Goal: Task Accomplishment & Management: Manage account settings

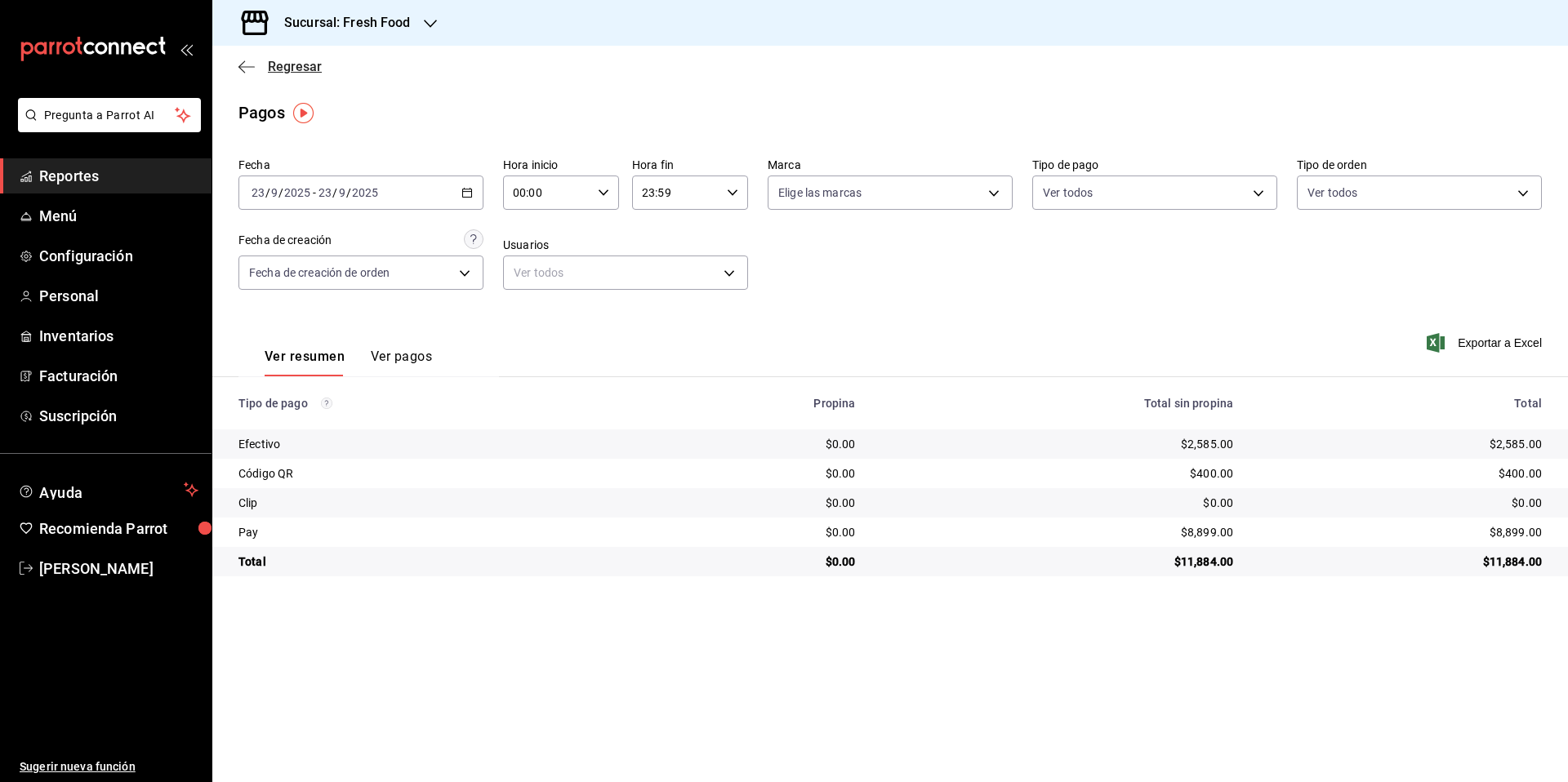
click at [295, 59] on span "Regresar" at bounding box center [294, 67] width 54 height 15
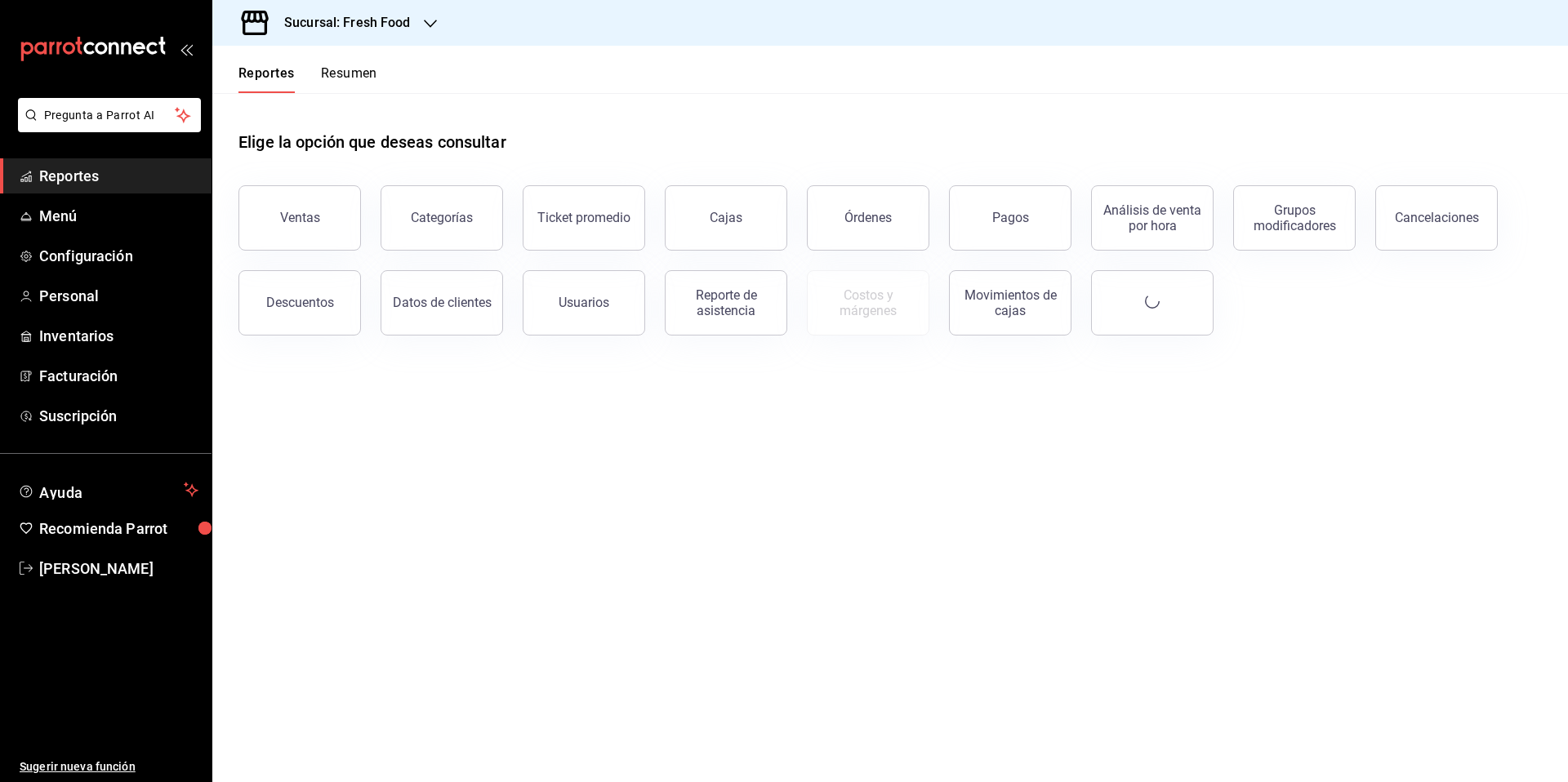
click at [395, 21] on h3 "Sucursal: Fresh Food" at bounding box center [341, 22] width 140 height 20
click at [318, 148] on span "Epic Cafe Humanitree" at bounding box center [281, 144] width 112 height 17
click at [287, 72] on button "Reportes" at bounding box center [267, 79] width 57 height 27
click at [94, 256] on span "Configuración" at bounding box center [119, 256] width 160 height 22
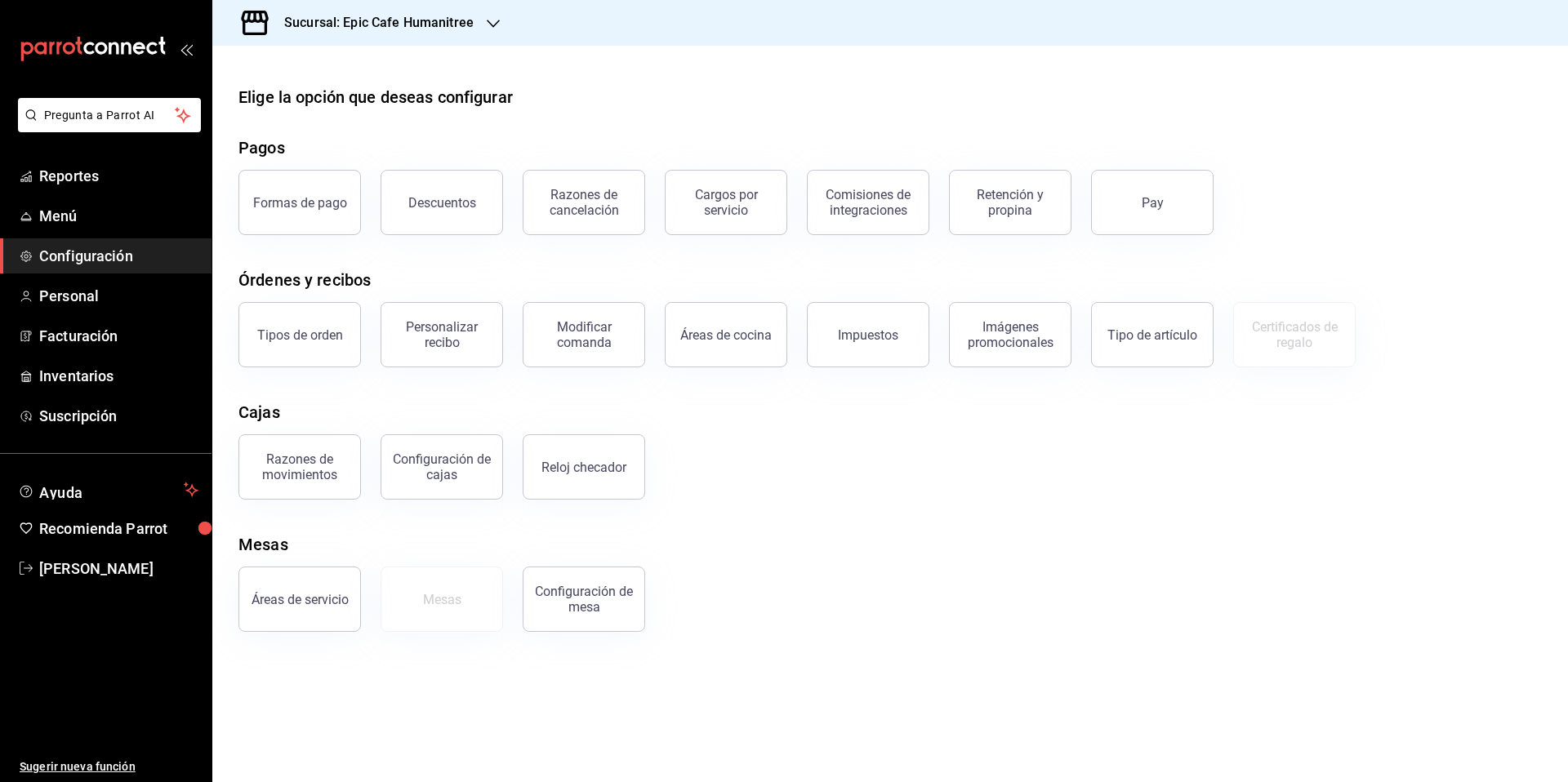
click at [766, 95] on div "Elige la opción que deseas configurar" at bounding box center [890, 97] width 1304 height 25
click at [876, 60] on div at bounding box center [890, 58] width 1356 height 26
click at [423, 21] on h3 "Sucursal: Epic Cafe Humanitree" at bounding box center [372, 22] width 202 height 20
click at [333, 77] on div "Fresh Food" at bounding box center [335, 70] width 219 height 17
click at [346, 23] on h3 "Sucursal: Fresh Food" at bounding box center [341, 22] width 140 height 20
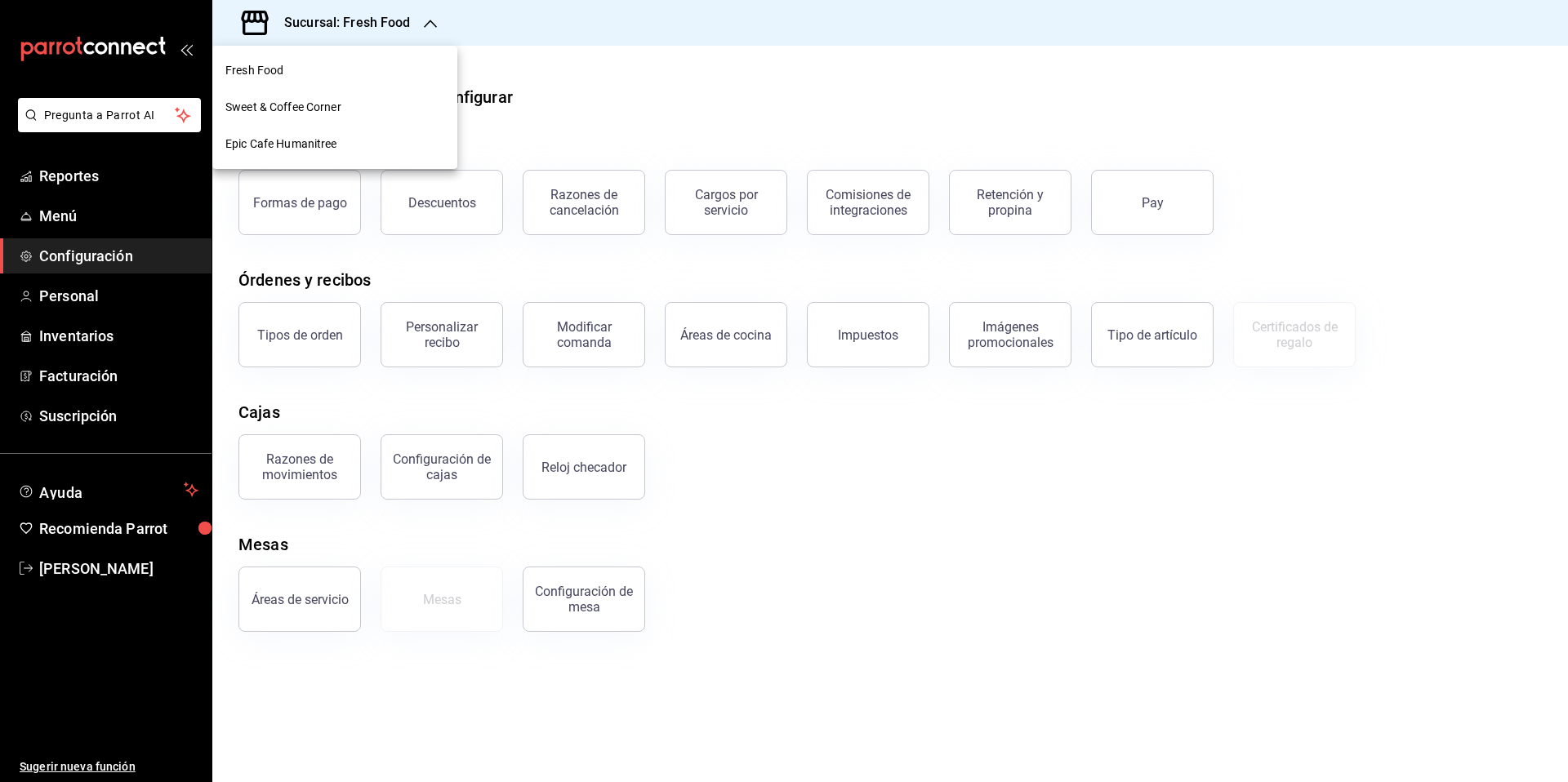
click at [323, 144] on span "Epic Cafe Humanitree" at bounding box center [281, 144] width 112 height 17
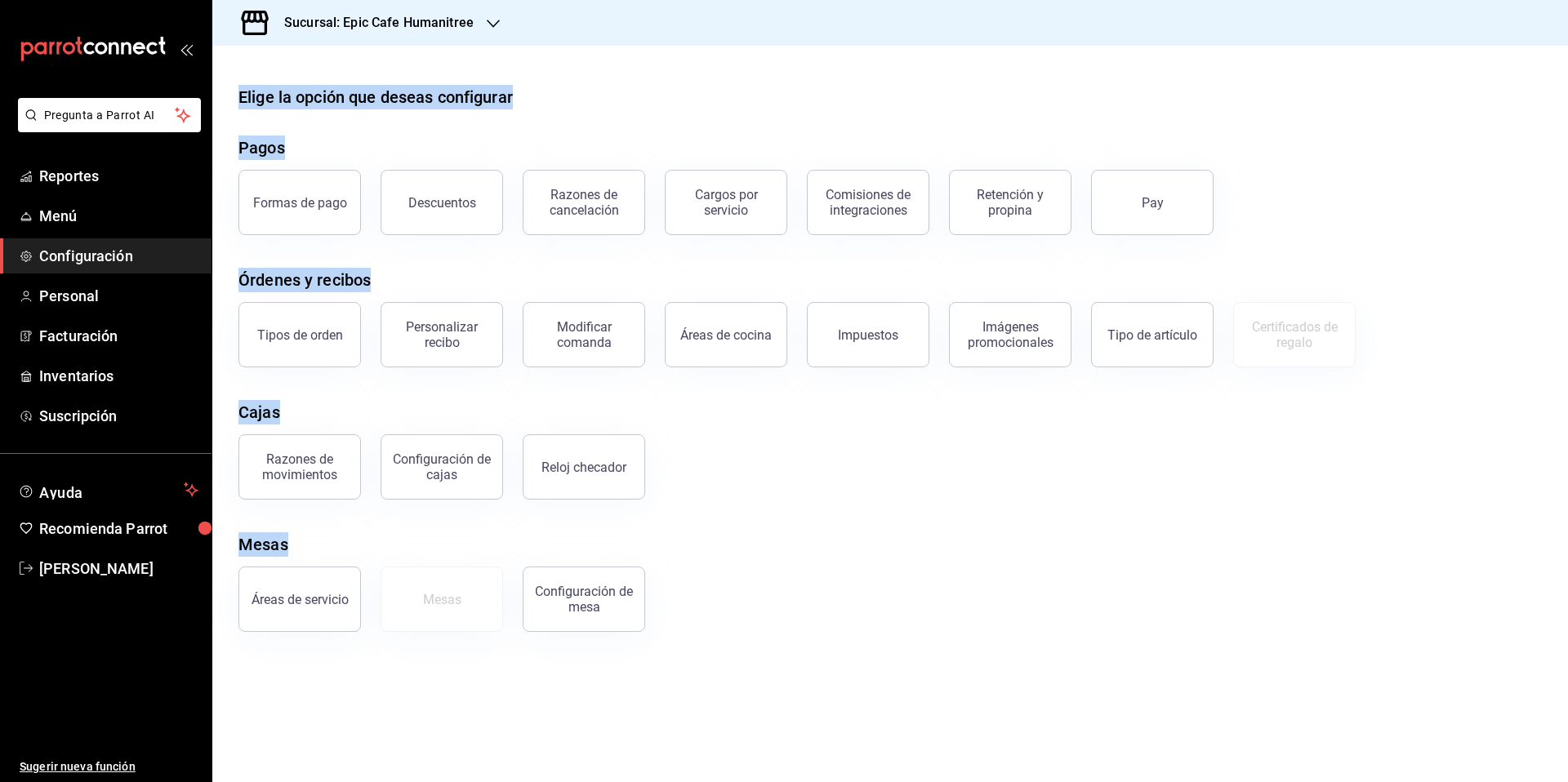
drag, startPoint x: 286, startPoint y: 76, endPoint x: 1215, endPoint y: 690, distance: 1113.6
click at [1215, 690] on main "Elige la opción que deseas configurar Pagos Formas de pago Descuentos Razones d…" at bounding box center [890, 413] width 1356 height 737
click at [984, 503] on div "Elige la opción que deseas configurar Pagos Formas de pago Descuentos Razones d…" at bounding box center [890, 358] width 1356 height 547
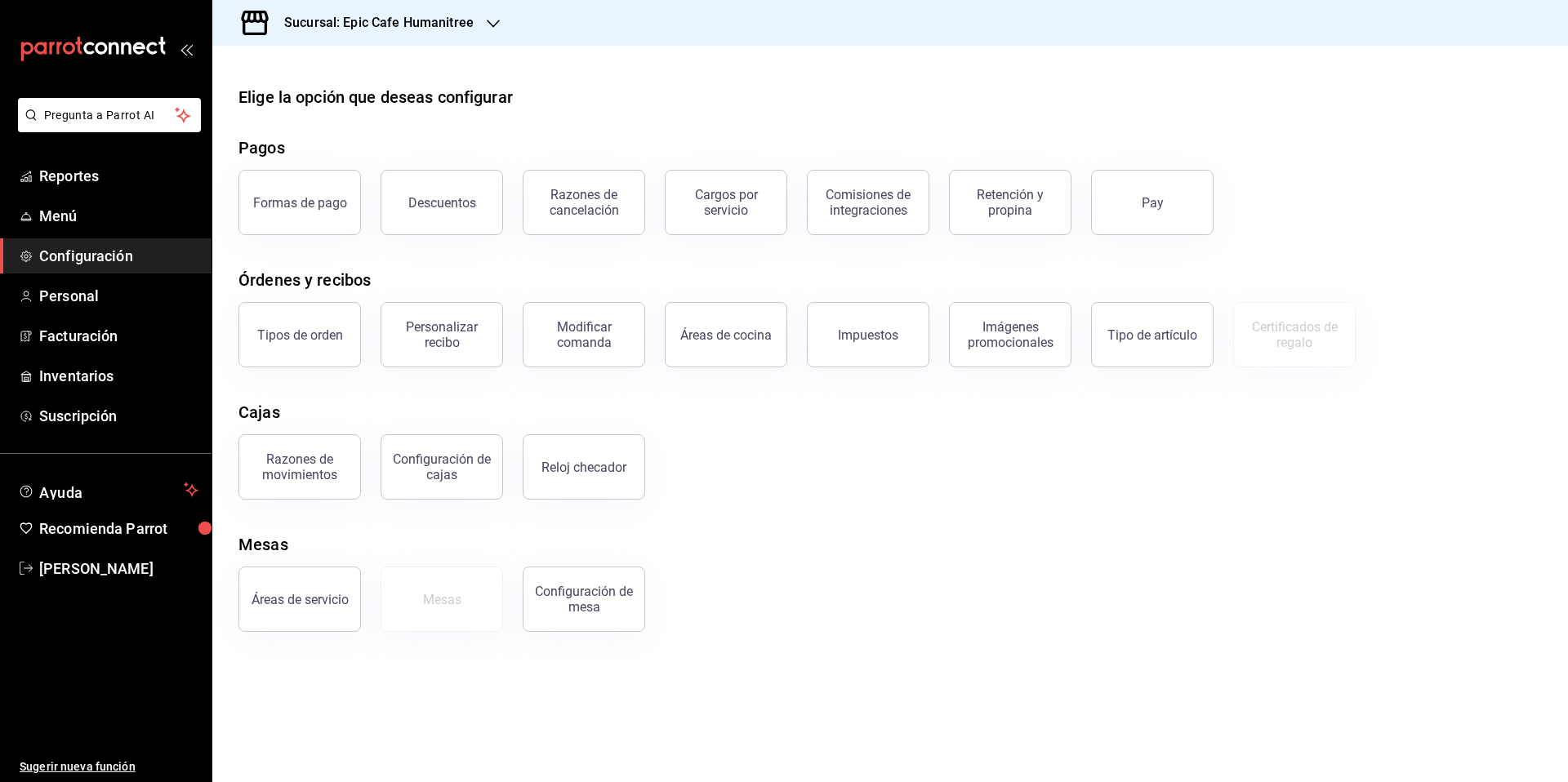
click at [806, 68] on div at bounding box center [890, 58] width 1356 height 26
click at [441, 12] on div "Sucursal: Epic Cafe Humanitree" at bounding box center [366, 22] width 281 height 45
click at [362, 62] on div "Fresh Food" at bounding box center [335, 70] width 219 height 17
click at [75, 167] on span "Reportes" at bounding box center [119, 176] width 160 height 22
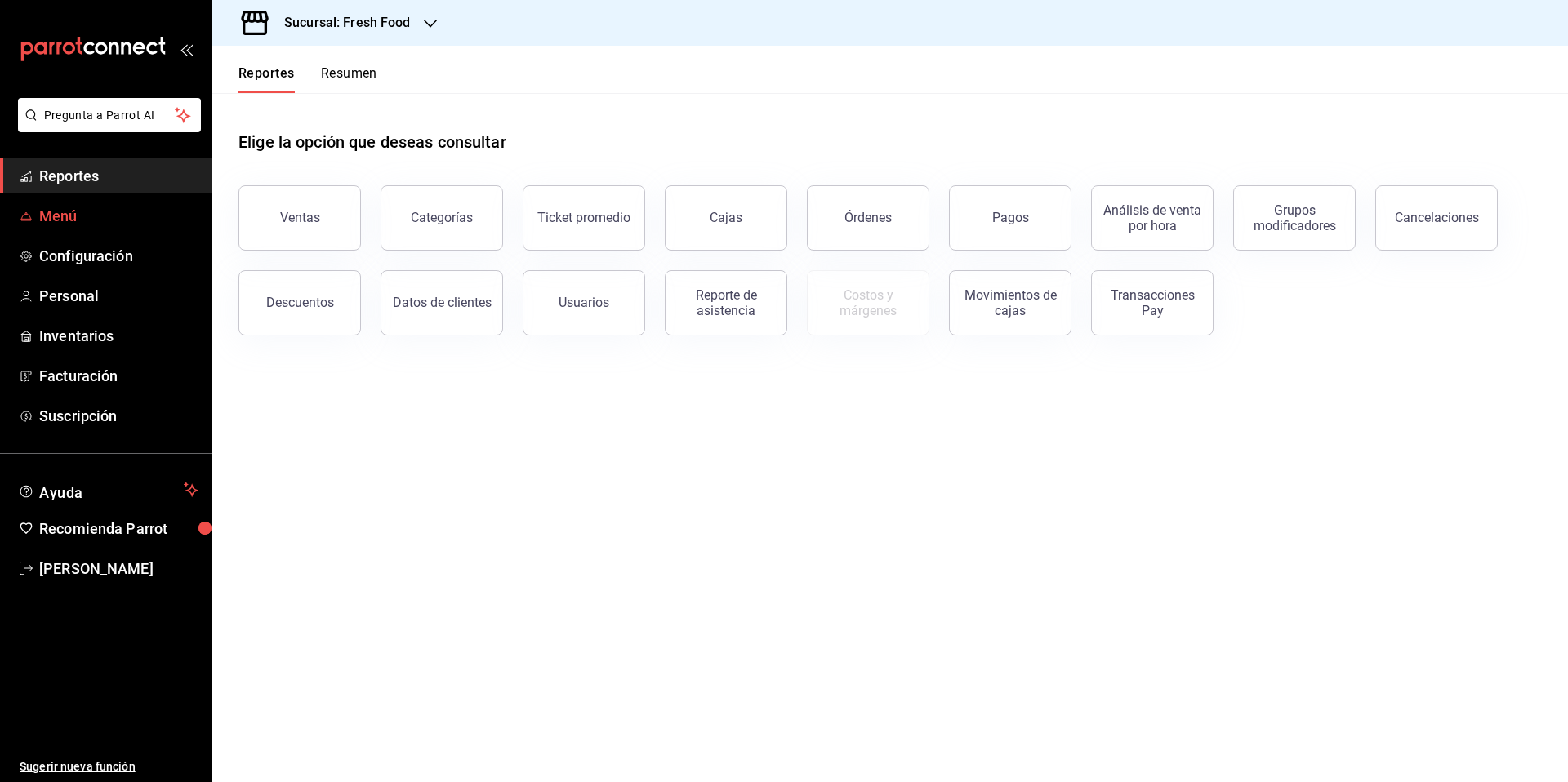
click at [76, 214] on span "Menú" at bounding box center [119, 216] width 160 height 22
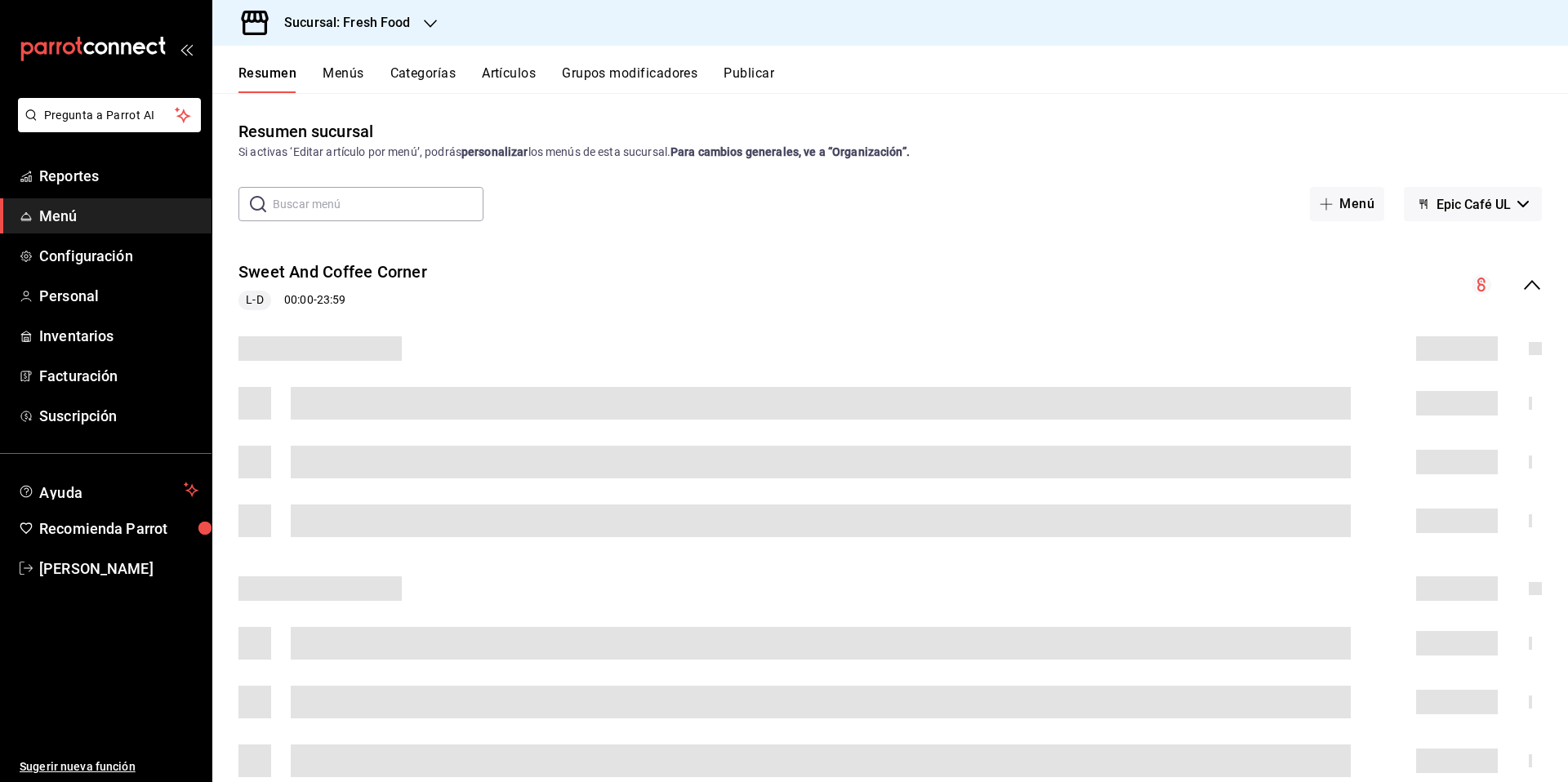
click at [495, 69] on button "Artículos" at bounding box center [509, 79] width 54 height 27
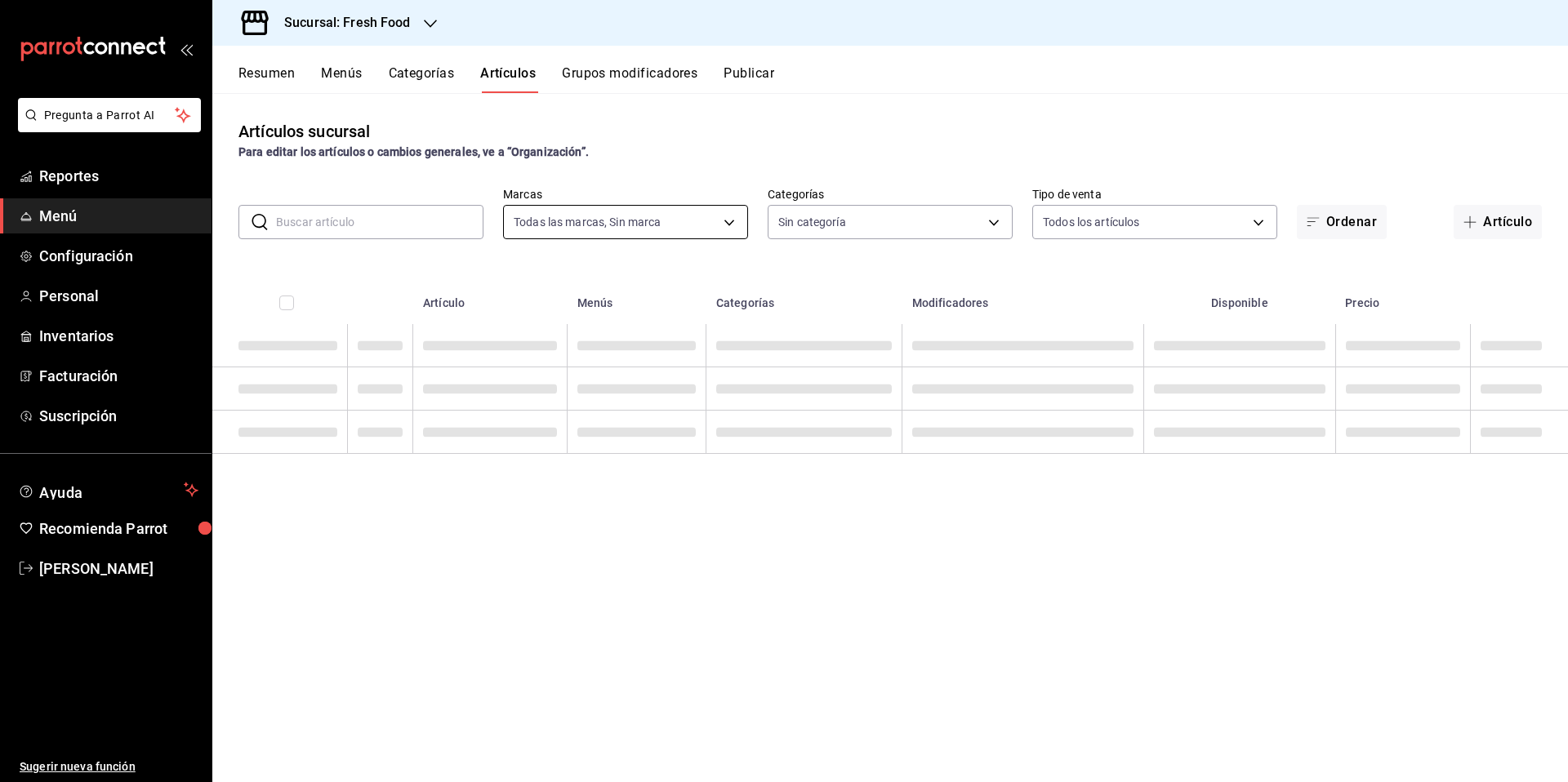
type input "8ab046c6-0e56-43ef-b272-b6267400ac64,c832d7f2-bfd0-461e-be2e-c17eaf69f67d"
click at [377, 223] on input "text" at bounding box center [380, 222] width 208 height 33
type input "1cde57bd-aec0-4f41-acad-ecf5164cb5ed,607205d8-3a2d-4c2e-9df3-51caed97f767,0b460…"
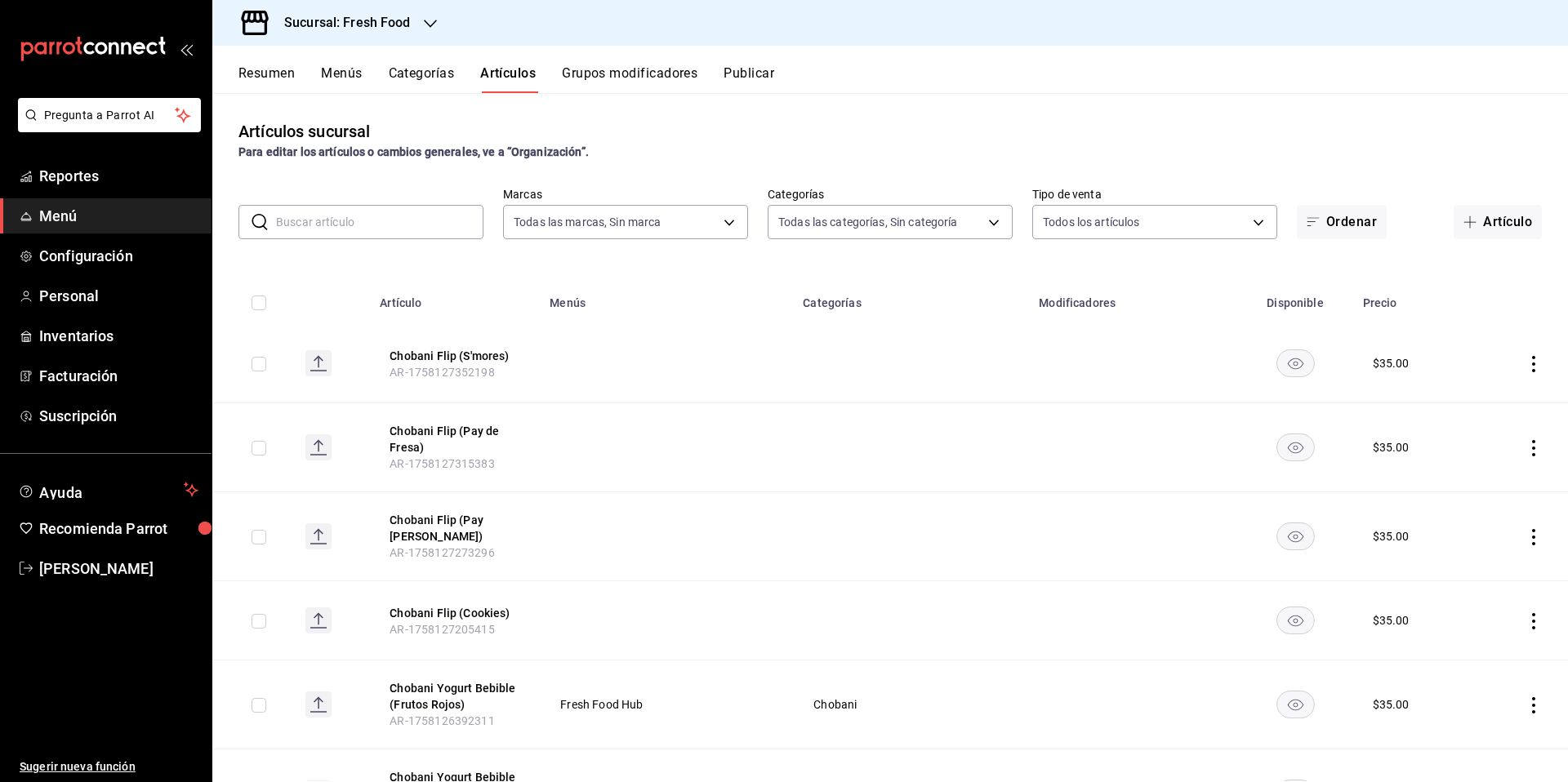
click at [413, 29] on div "Sucursal: Fresh Food" at bounding box center [335, 22] width 218 height 45
click at [353, 105] on div "Sweet & Coffee Corner" at bounding box center [335, 107] width 219 height 17
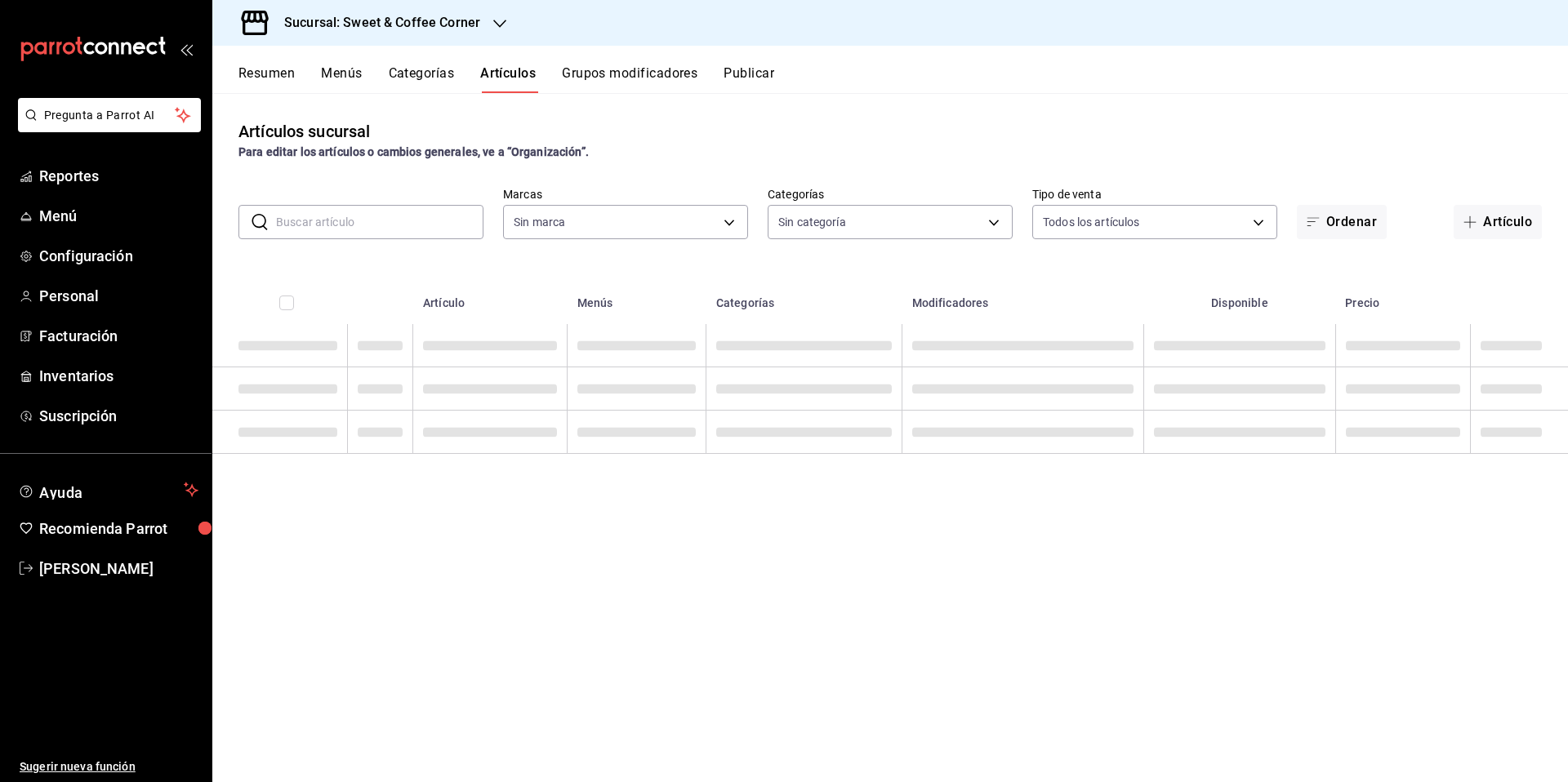
click at [377, 225] on input "text" at bounding box center [380, 222] width 208 height 33
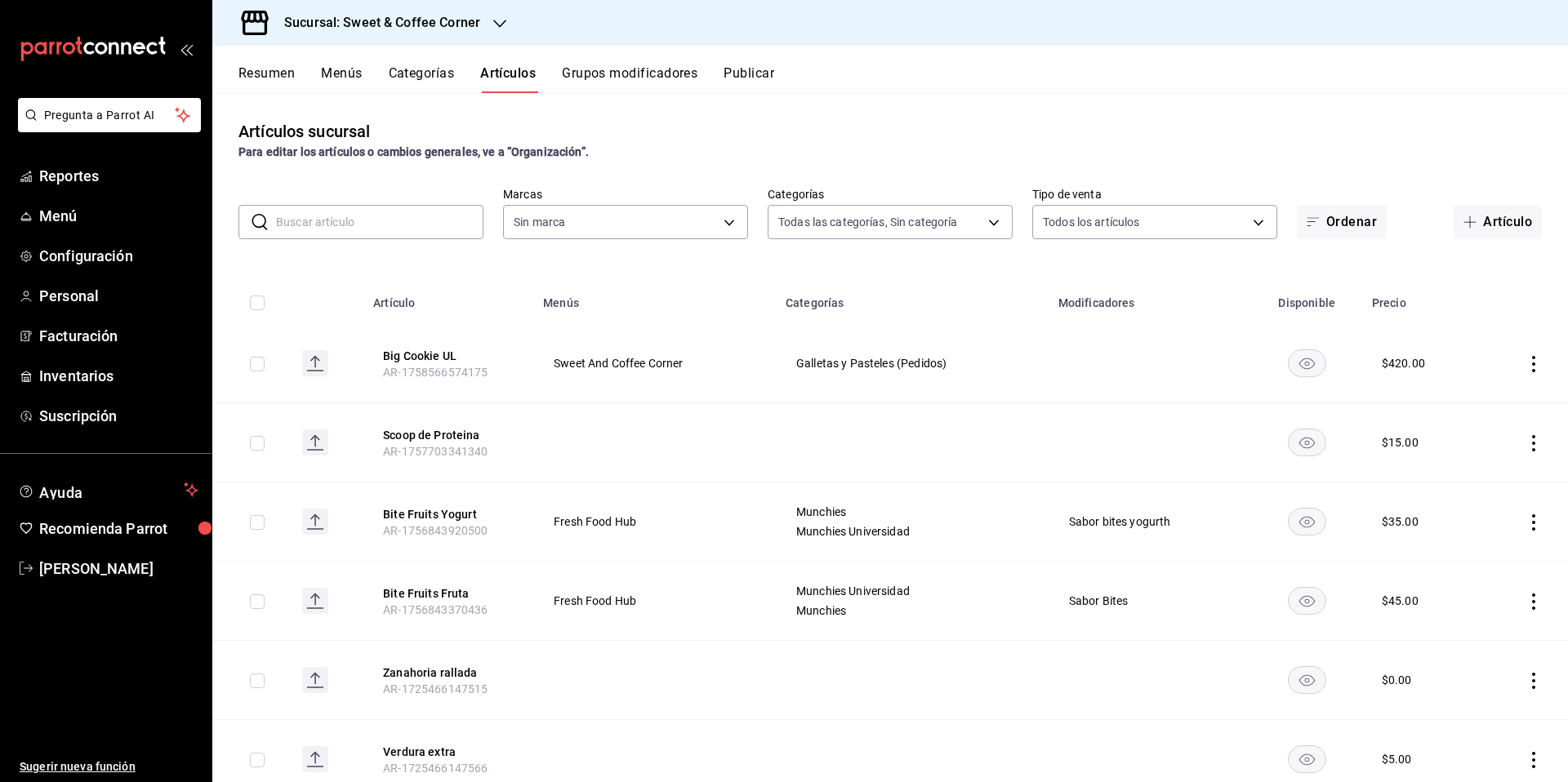
type input "e74ad0b5-7ba2-4d74-9978-0dda1832633d,c637361b-f7e9-4d28-9330-d5d2357c919d,1a62f…"
type input "Gal"
type input "9f4fc38b-9ac8-496e-a1f3-9a63e64c82f8,48d4d7da-a3fc-4c2b-b37e-df2aae73c2f6"
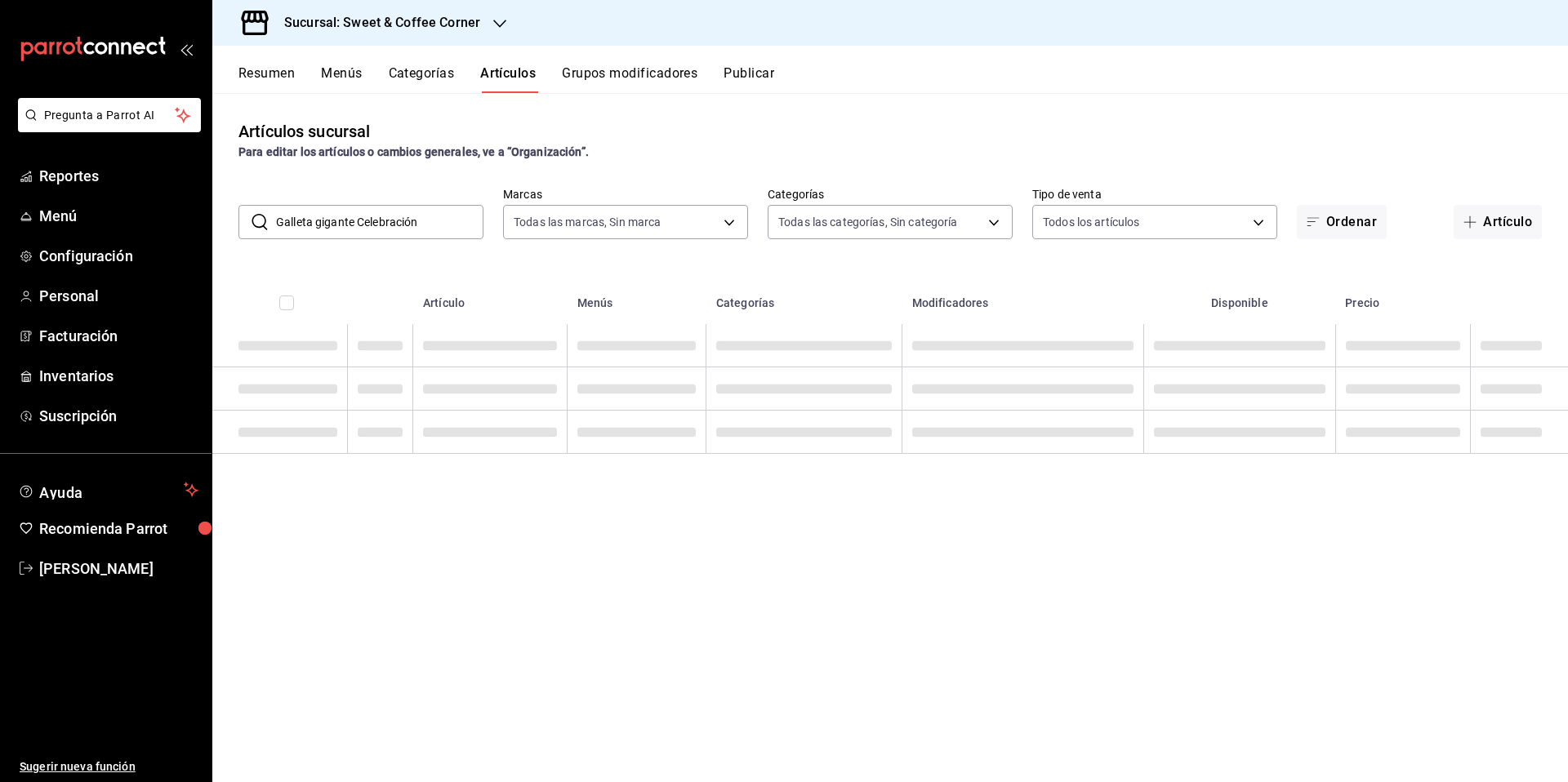
click at [319, 223] on input "Galleta gigante Celebración" at bounding box center [380, 222] width 208 height 33
type input "Galleta Gigante Celebración"
drag, startPoint x: 454, startPoint y: 220, endPoint x: 223, endPoint y: 215, distance: 231.1
click at [223, 215] on div "​ Galleta Gigante Celebración ​ Marcas Todas las marcas, Sin marca 9f4fc38b-9ac…" at bounding box center [890, 213] width 1356 height 52
click at [1504, 211] on button "Artículo" at bounding box center [1498, 222] width 88 height 34
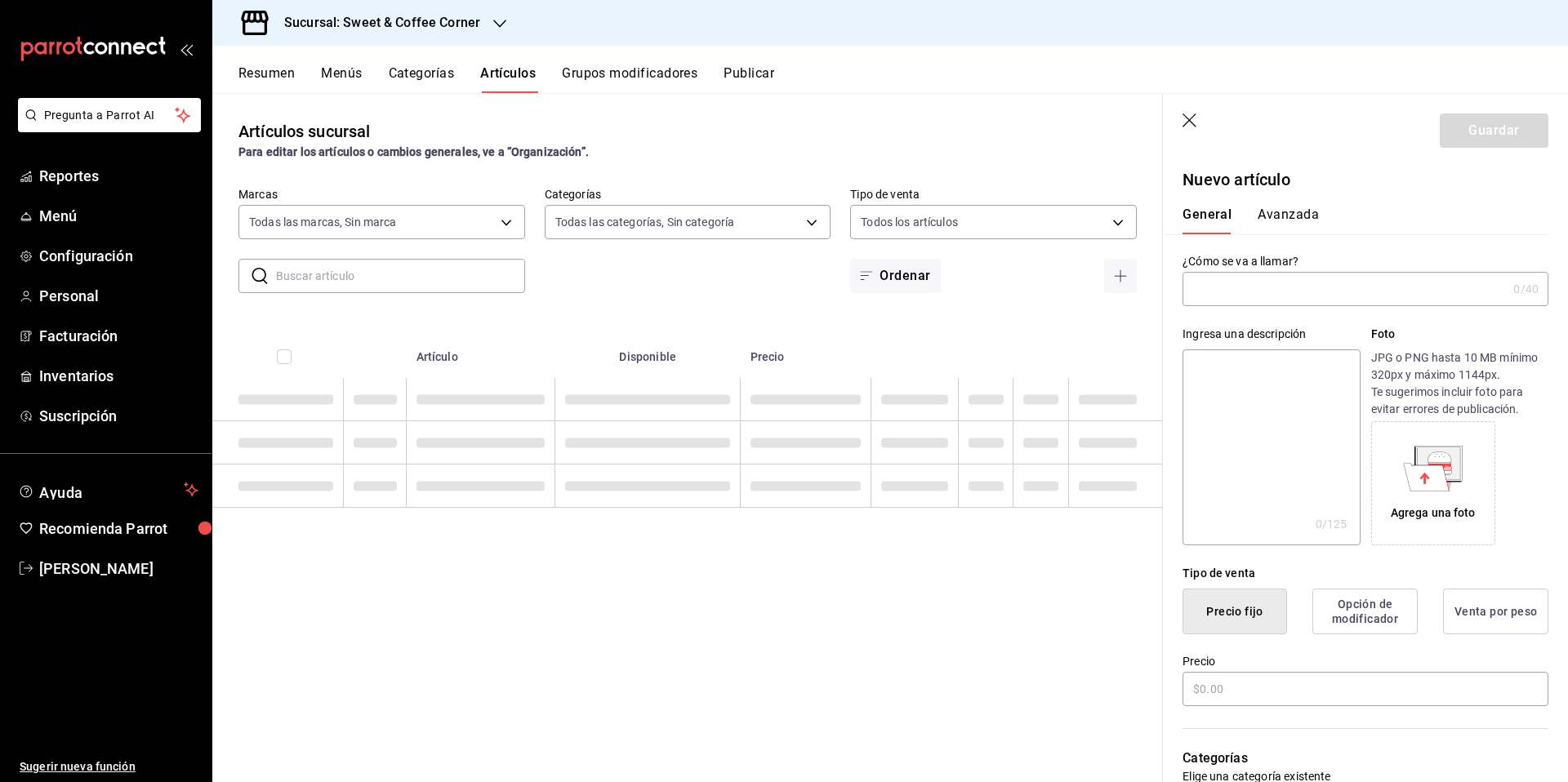
click at [1252, 295] on input "text" at bounding box center [1345, 289] width 324 height 33
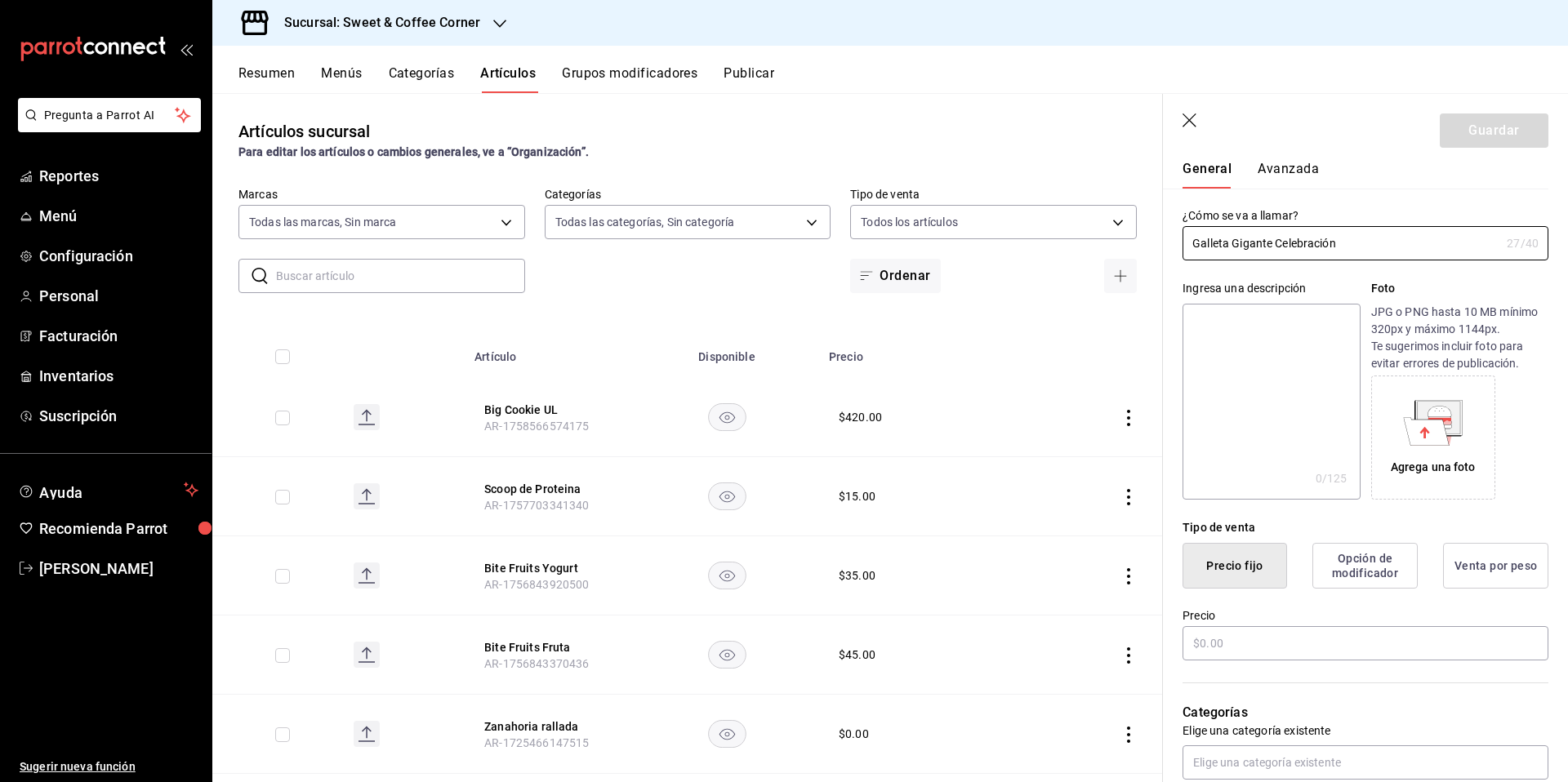
scroll to position [76, 0]
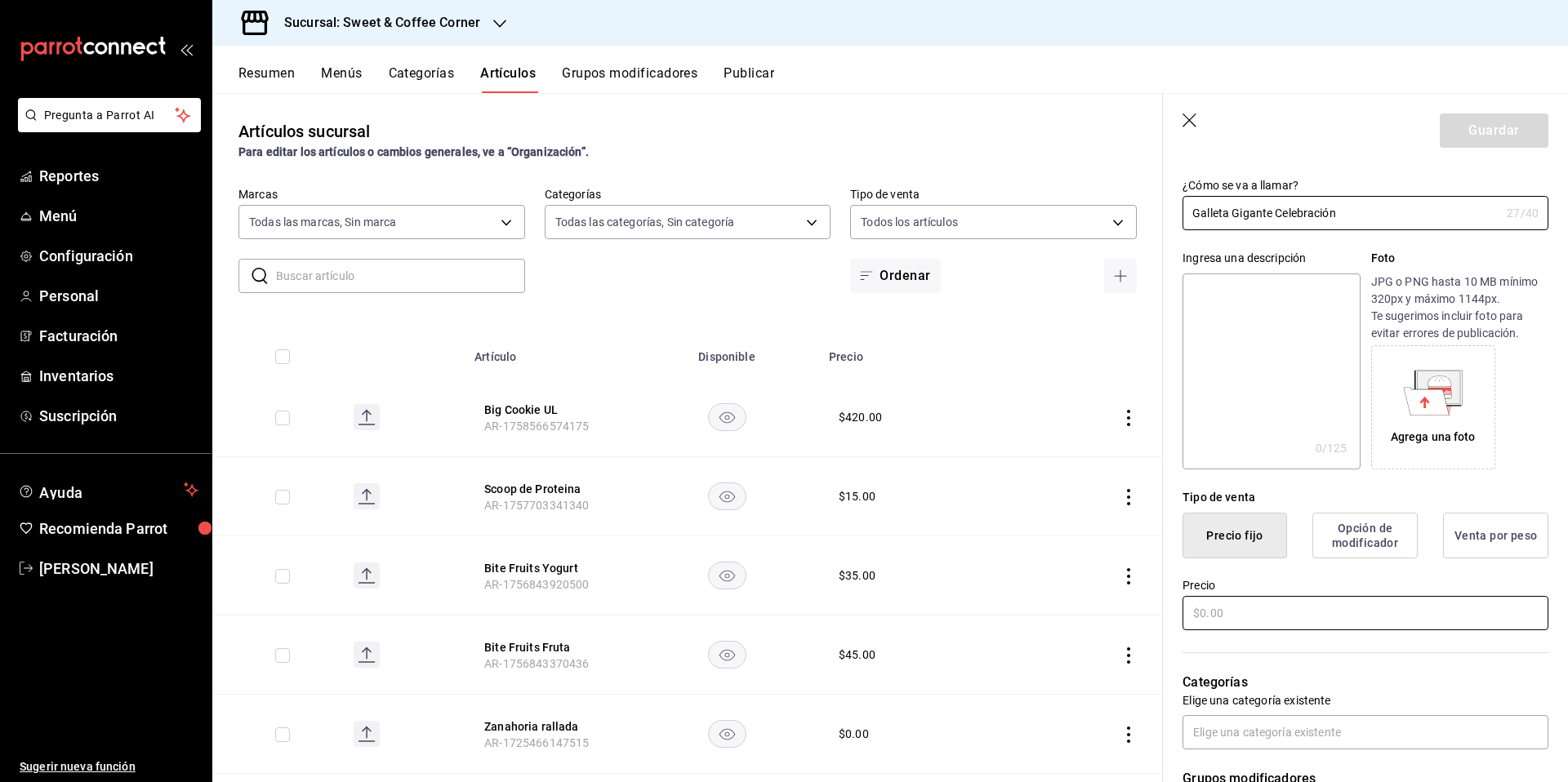
type input "Galleta Gigante Celebración"
click at [1253, 612] on input "text" at bounding box center [1366, 613] width 366 height 34
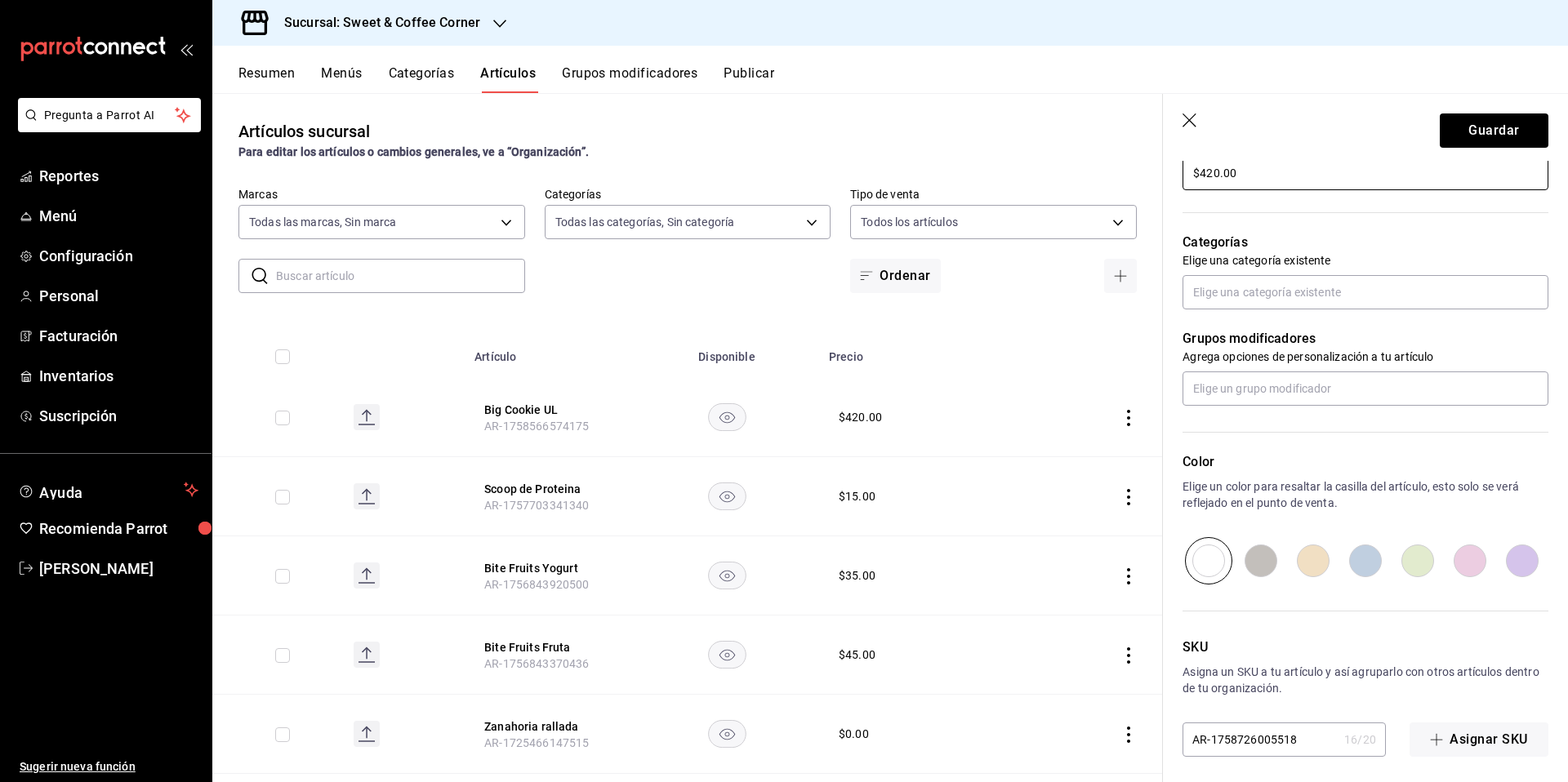
scroll to position [523, 0]
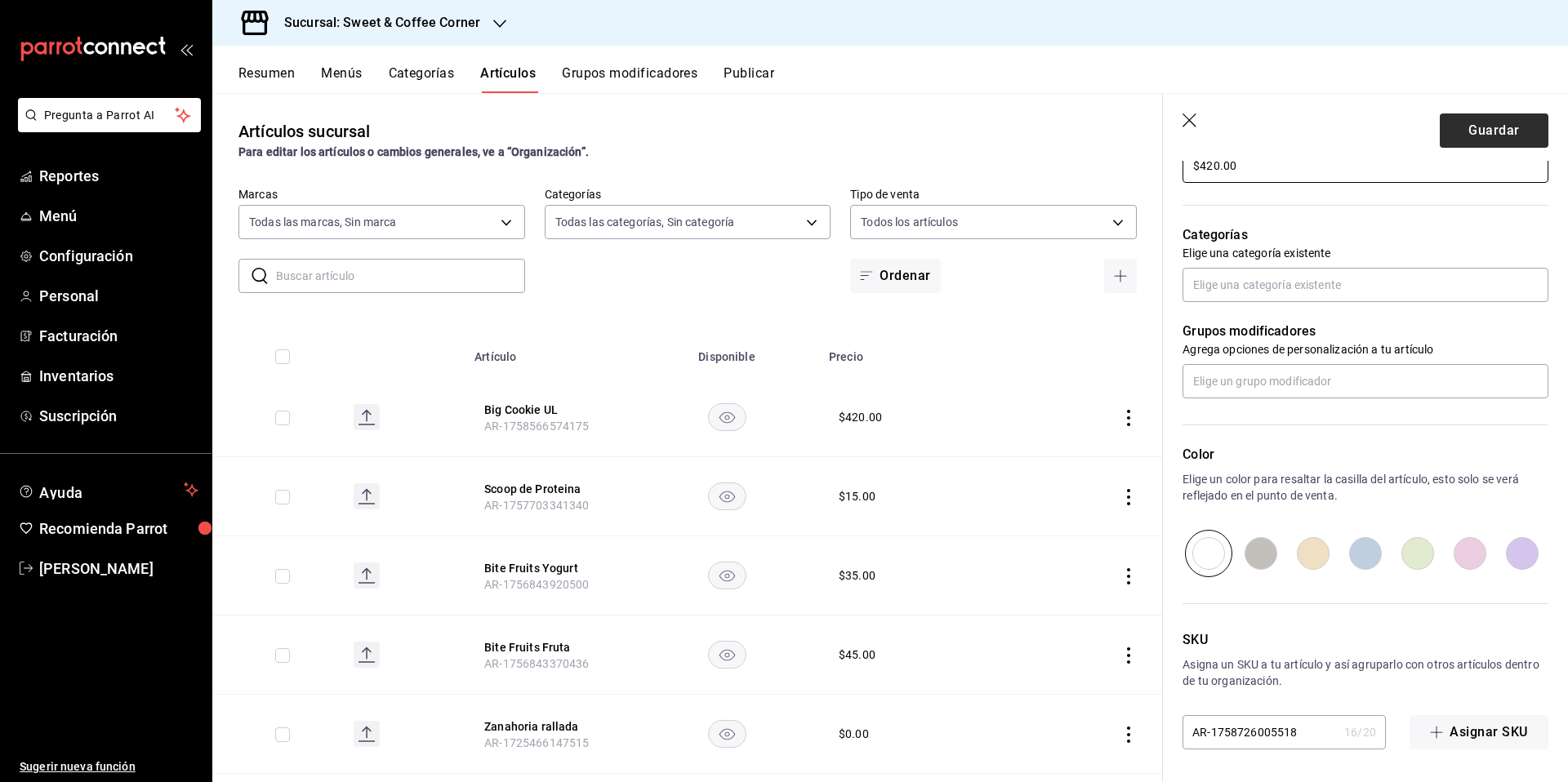
type input "$420.00"
click at [1479, 135] on button "Guardar" at bounding box center [1494, 130] width 109 height 34
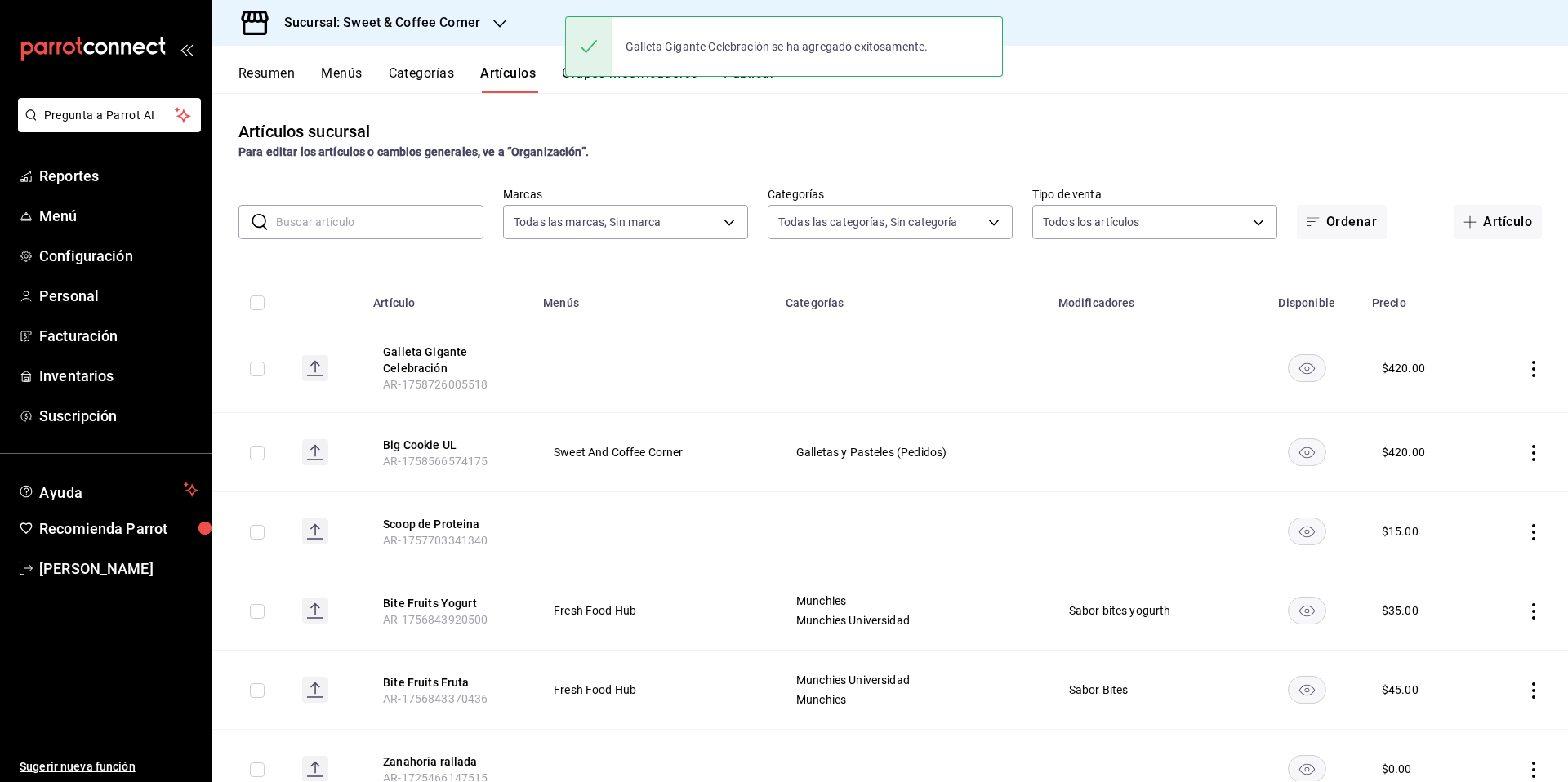
click at [437, 33] on div "Sucursal: Sweet & Coffee Corner" at bounding box center [369, 22] width 287 height 45
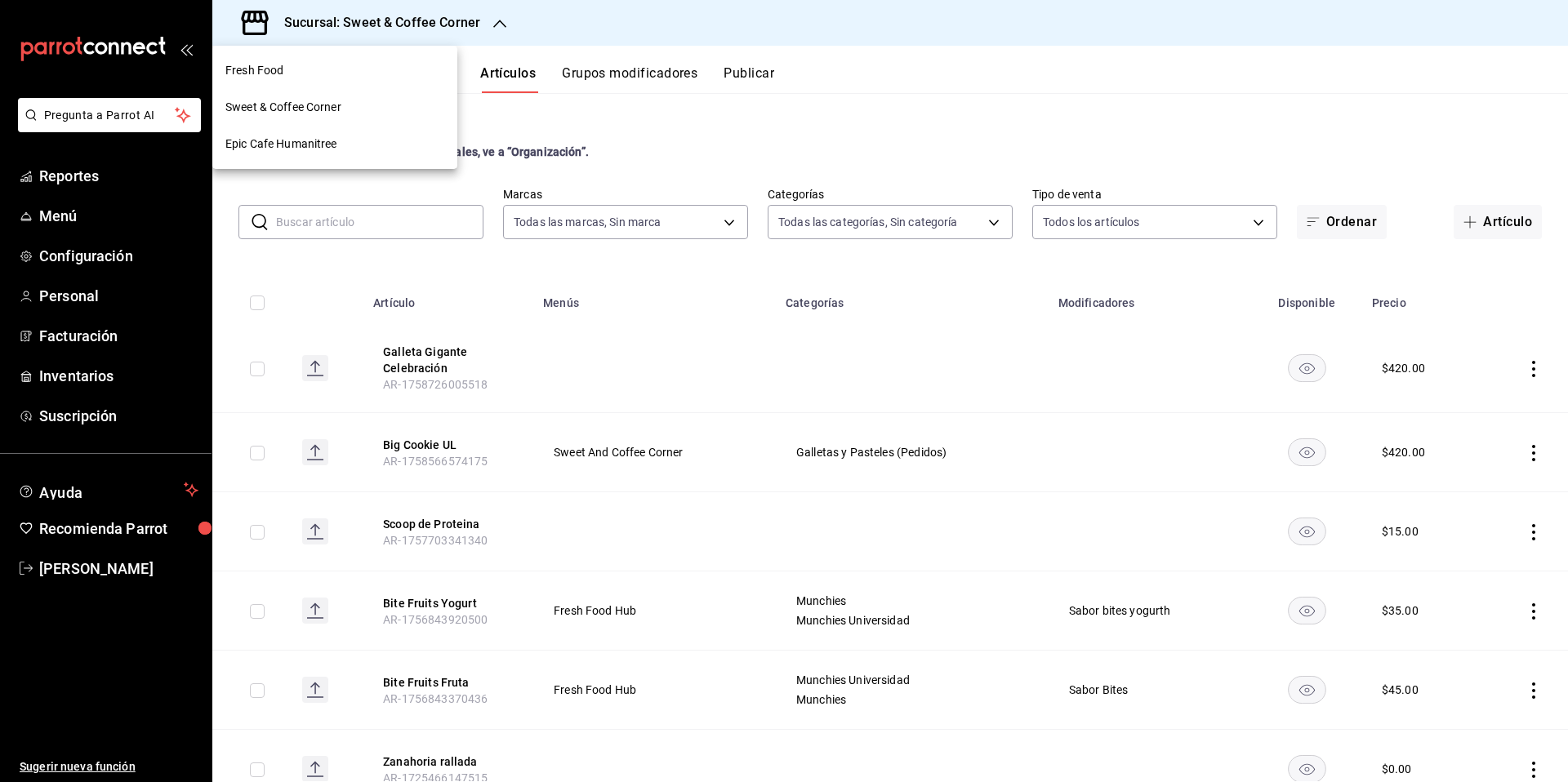
click at [368, 146] on div "Epic Cafe Humanitree" at bounding box center [335, 144] width 219 height 17
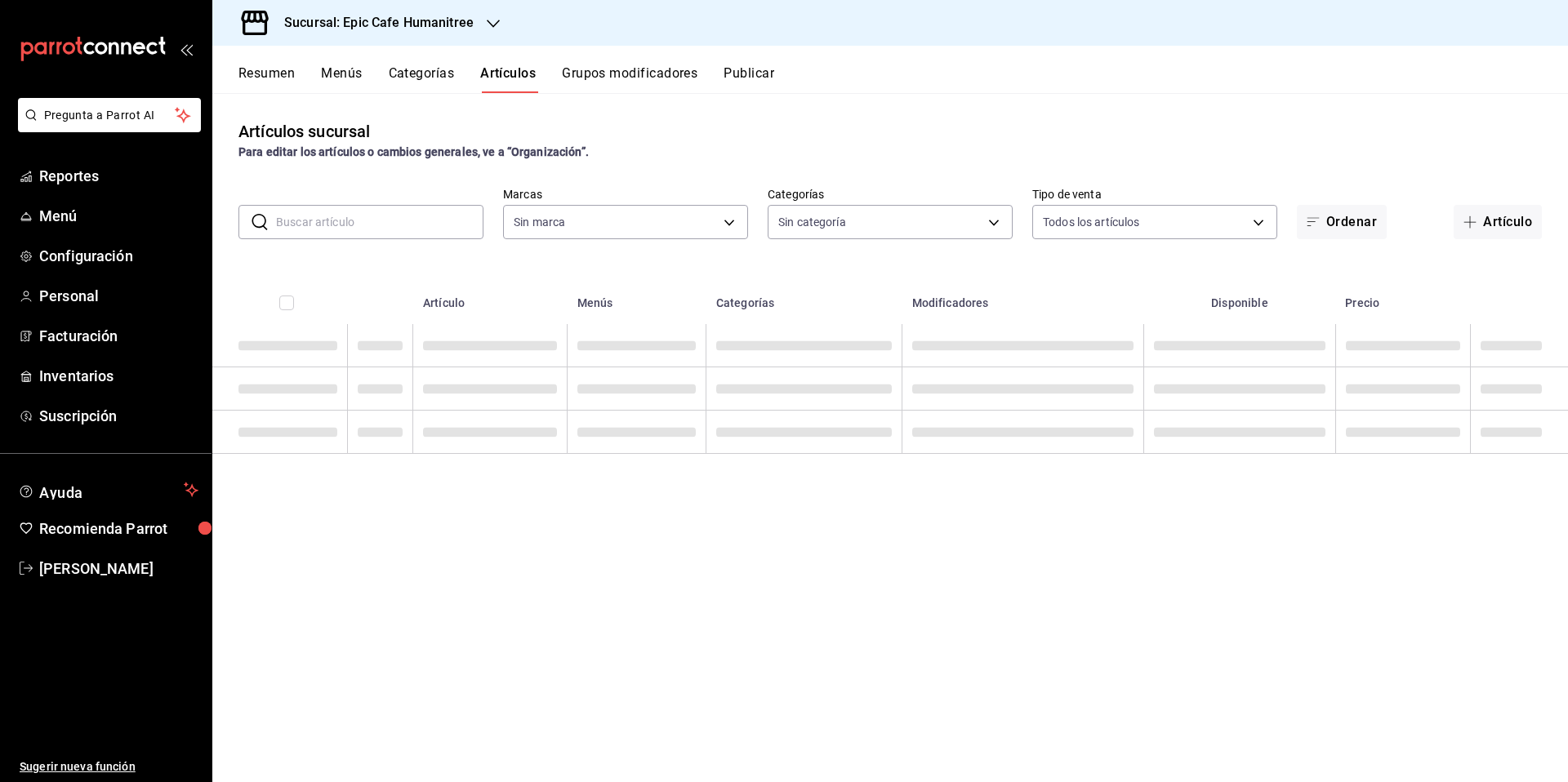
type input "ab3b8418-cf58-47d7-a770-8504e6235606,70f0a7ba-870f-4728-a955-9cdaa1ce5aab,7c6d7…"
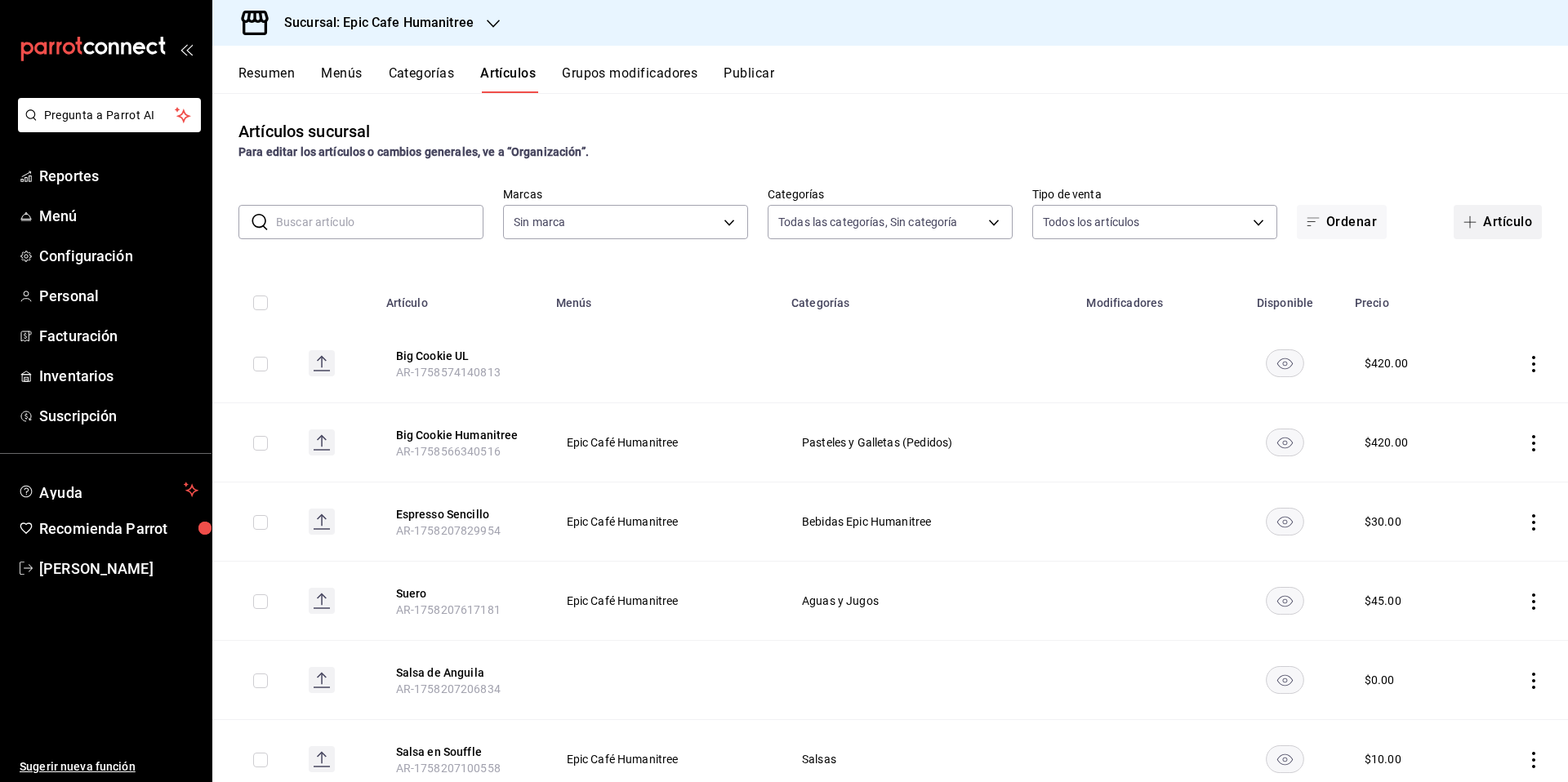
click at [1501, 225] on button "Artículo" at bounding box center [1498, 222] width 88 height 34
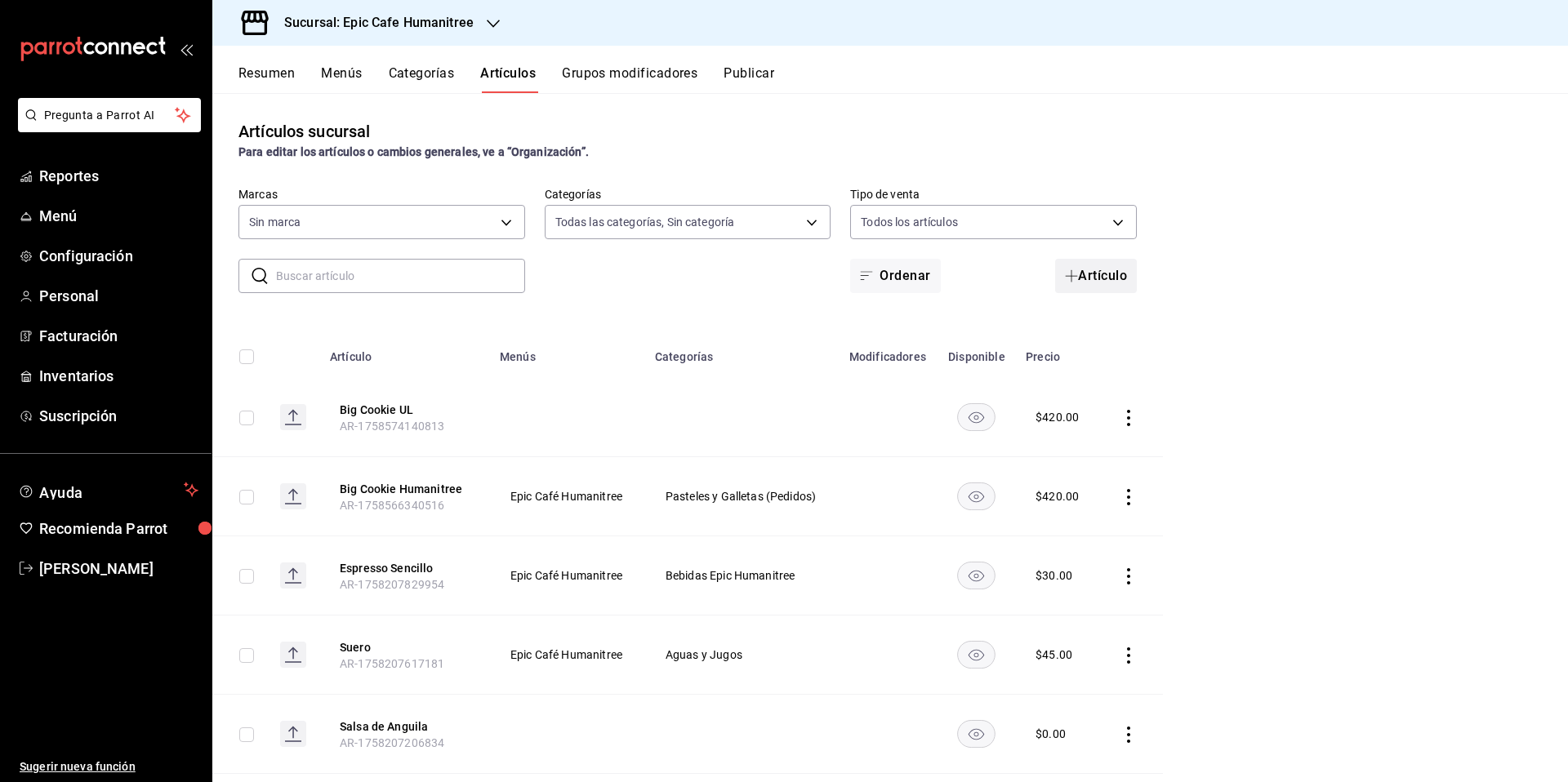
type input "e2a6dcd0-c09b-4f39-b209-5f97019748a2,3f18ad05-55ab-44ea-8b53-c1c2b2db6cb9"
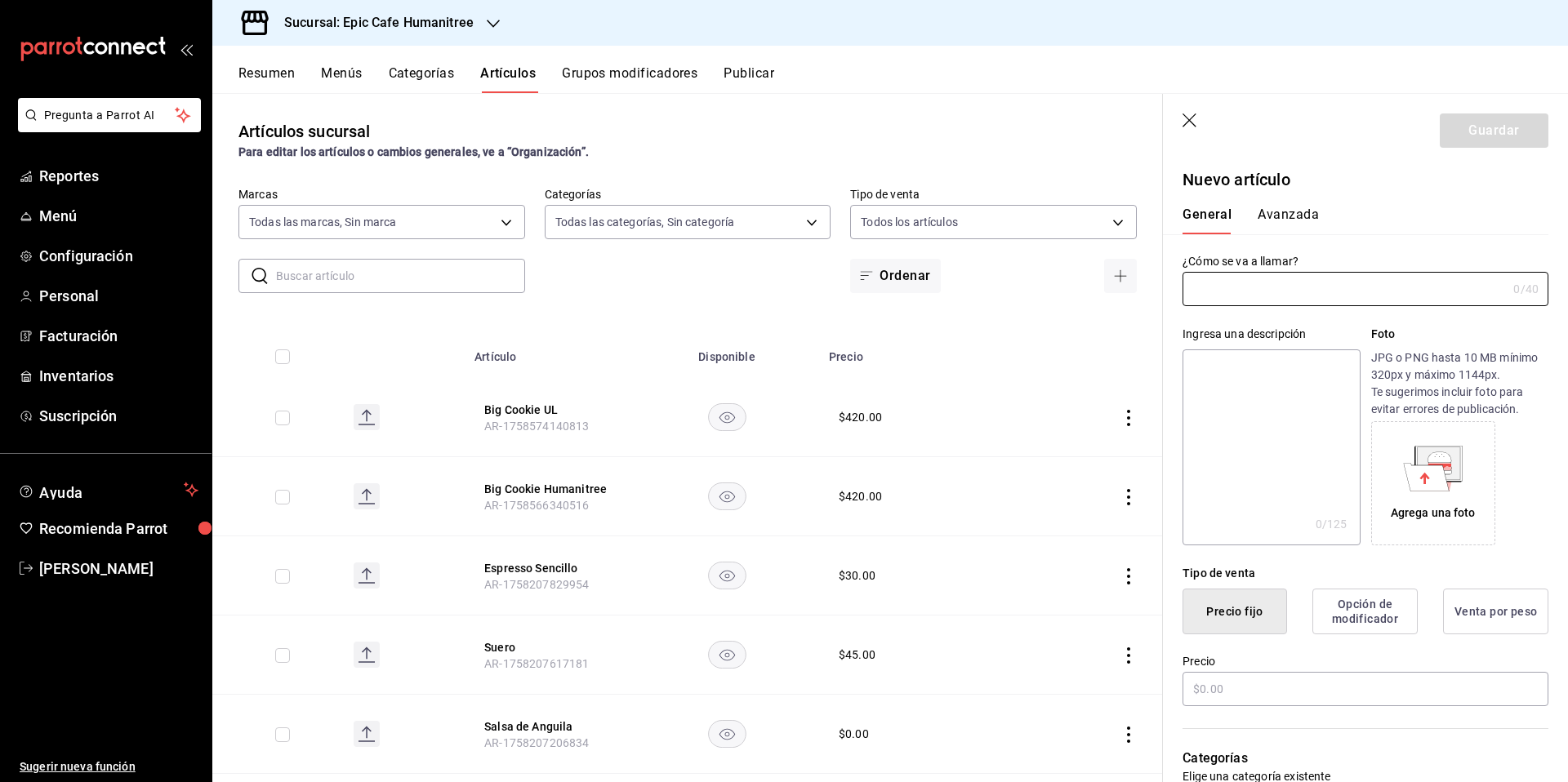
click at [1290, 299] on input "text" at bounding box center [1345, 289] width 324 height 33
type input "Galleta Gigante Celebración"
click at [1441, 196] on div "General [PERSON_NAME]" at bounding box center [1355, 214] width 385 height 43
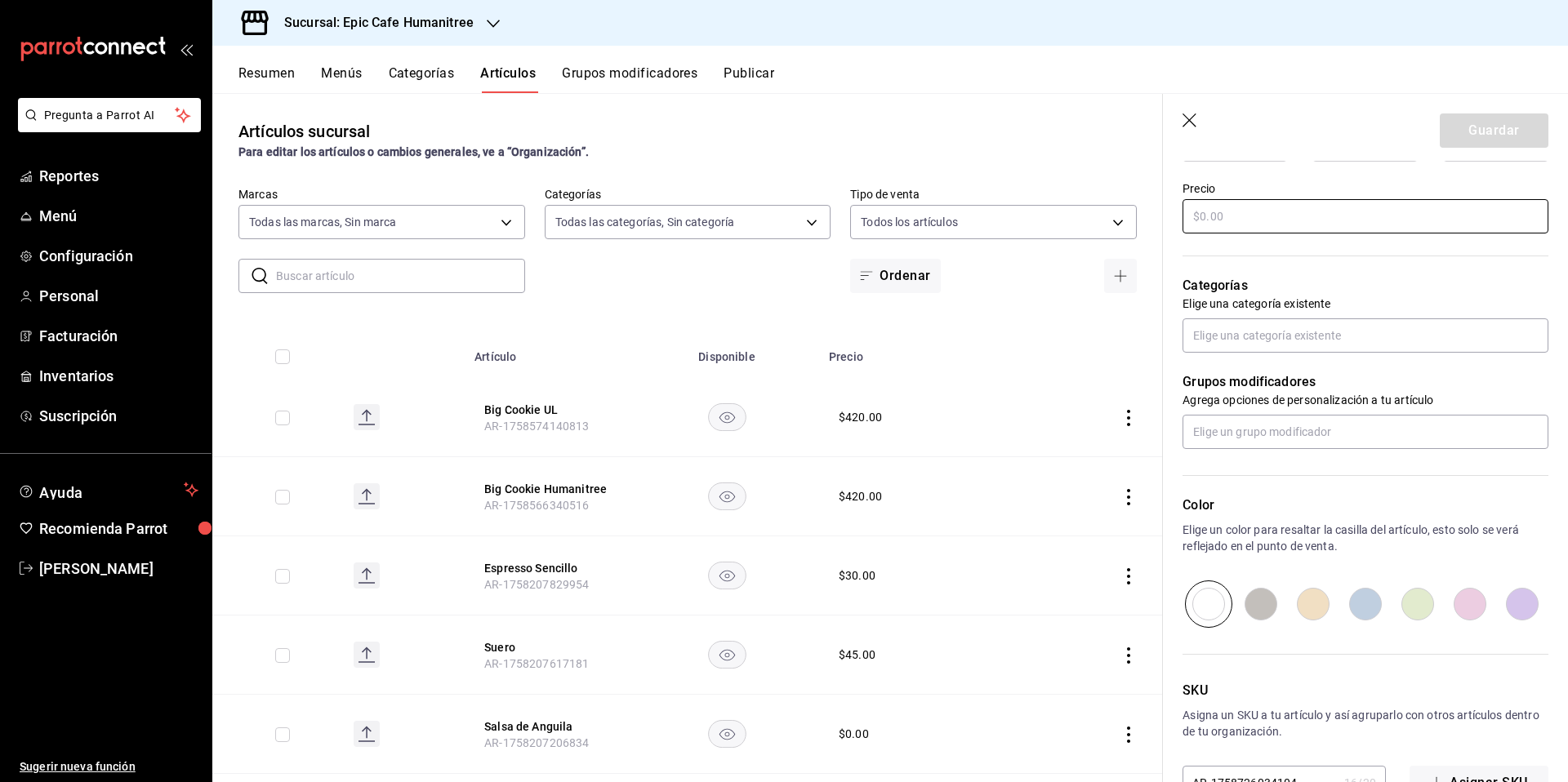
scroll to position [472, 0]
click at [1271, 221] on input "text" at bounding box center [1366, 217] width 366 height 34
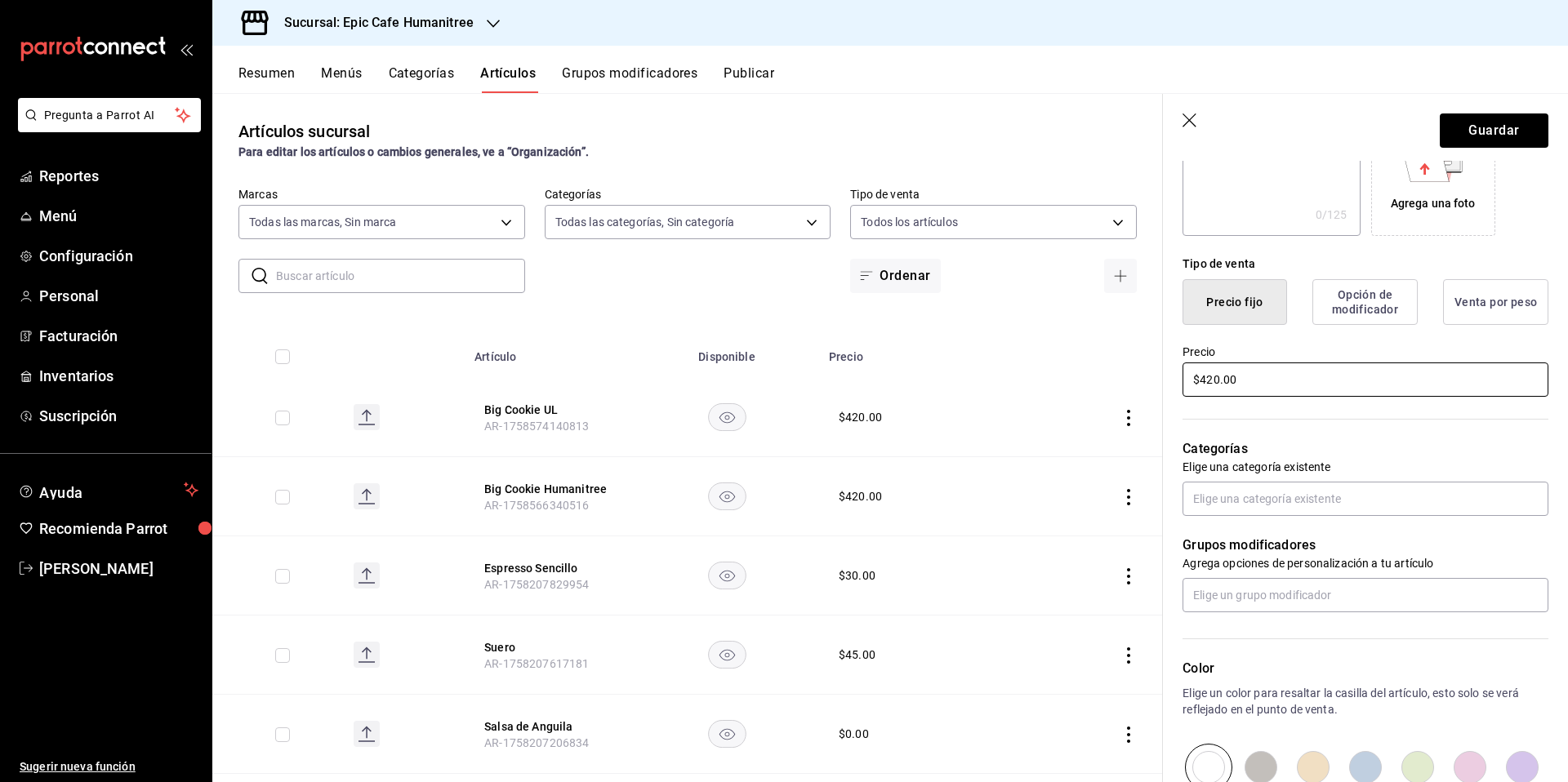
scroll to position [0, 0]
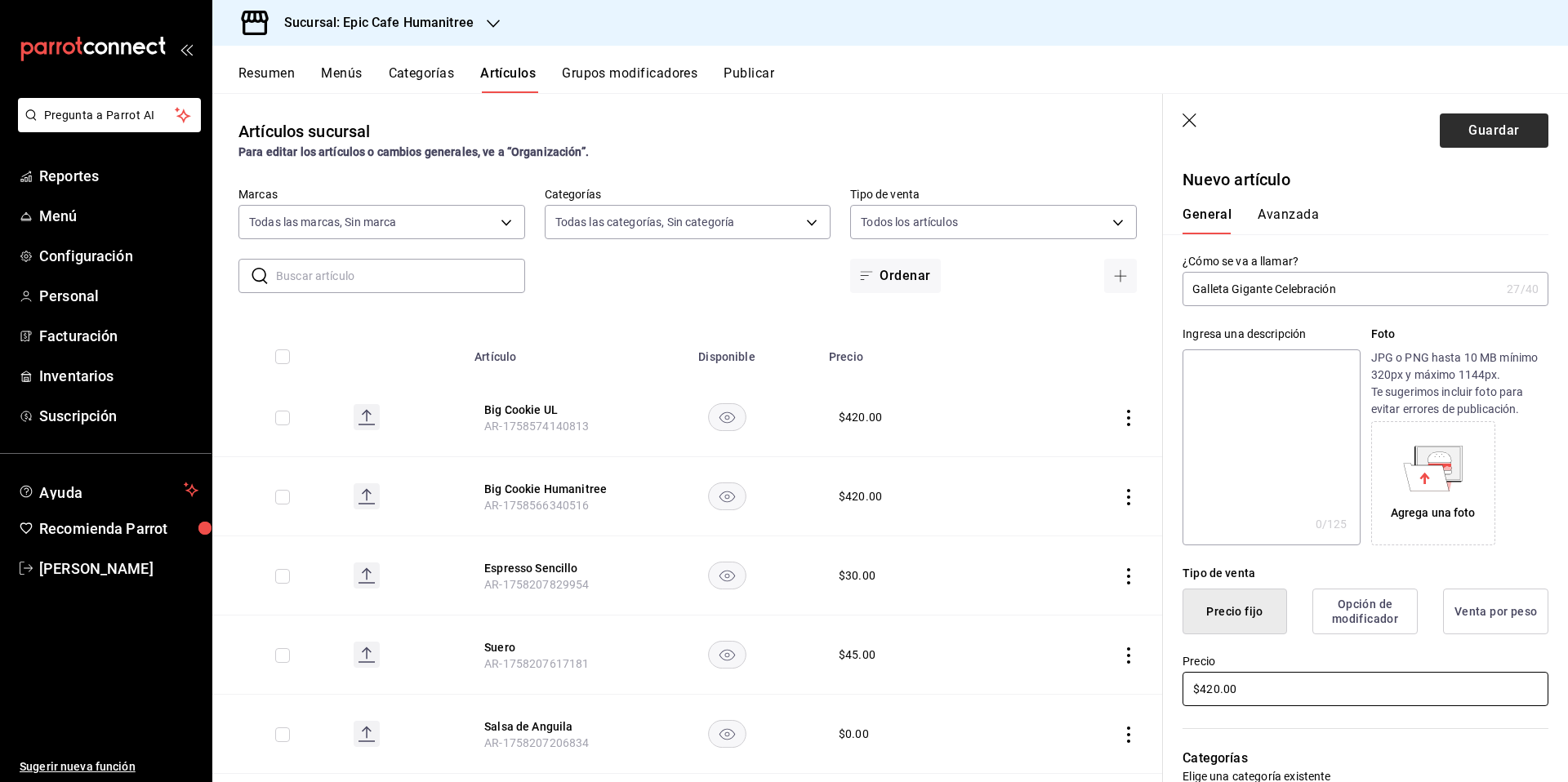
type input "$420.00"
click at [1455, 145] on button "Guardar" at bounding box center [1494, 130] width 109 height 34
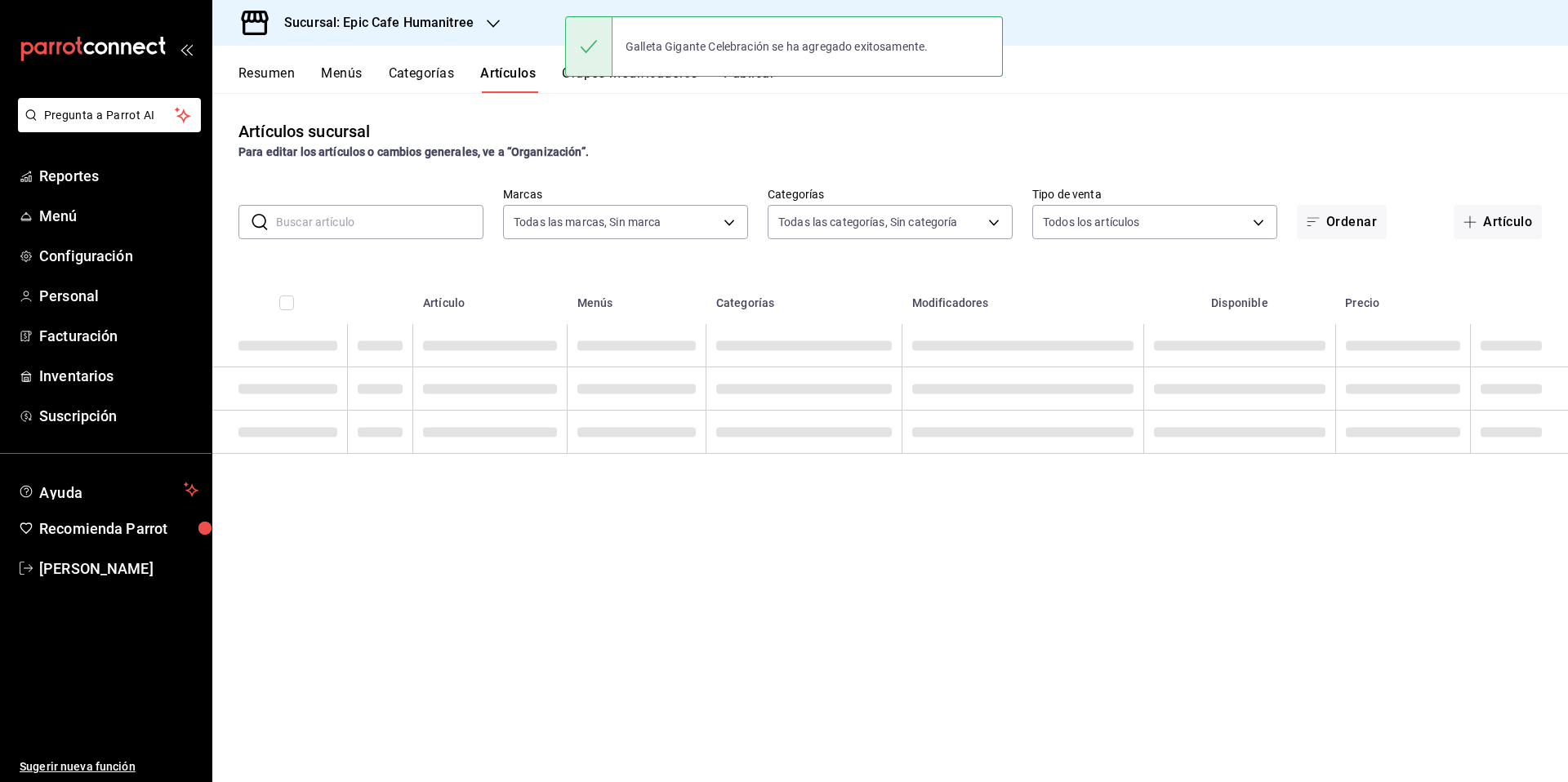
click at [386, 31] on h3 "Sucursal: Epic Cafe Humanitree" at bounding box center [372, 22] width 202 height 20
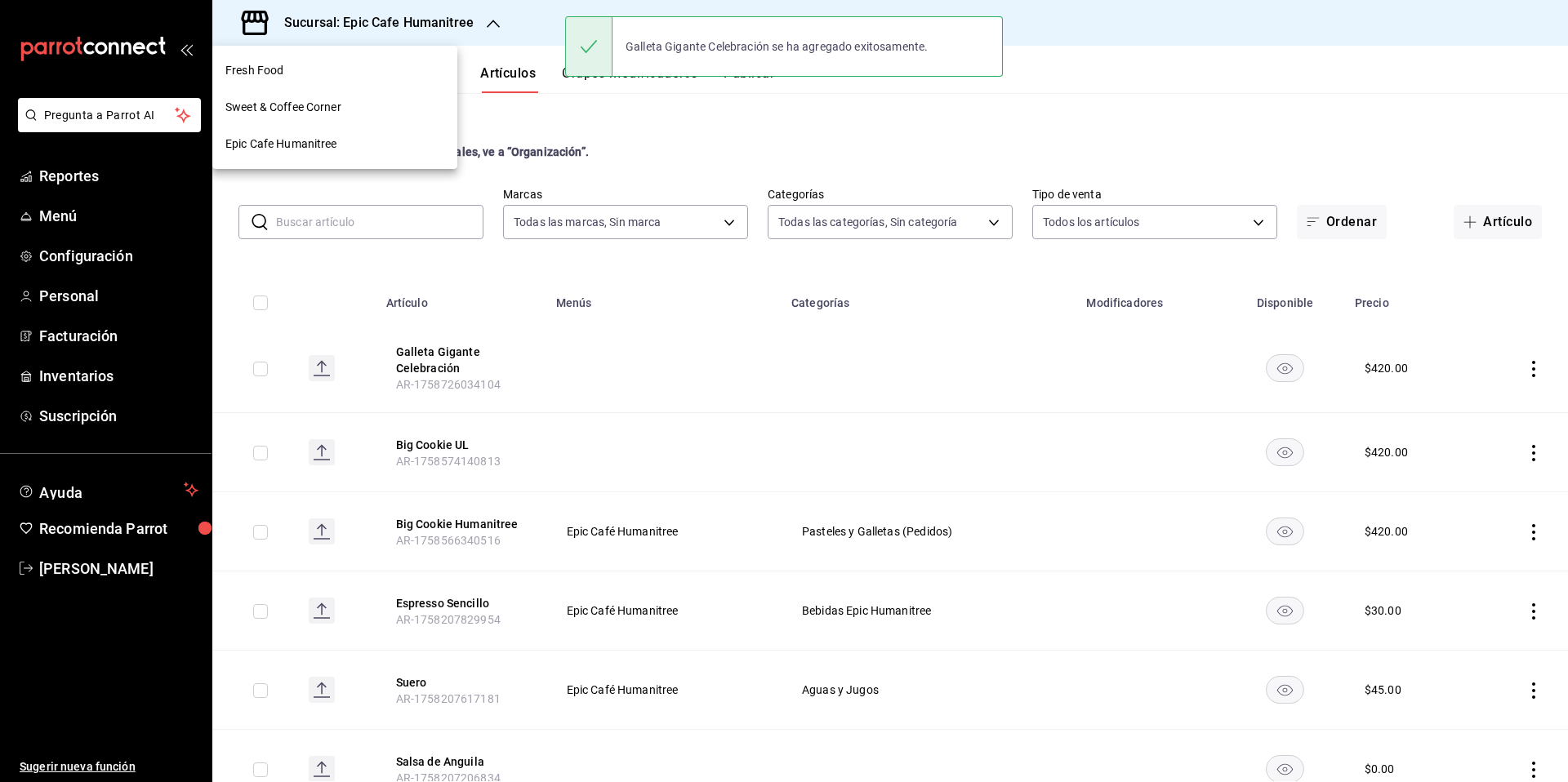
click at [350, 158] on div "Epic Cafe Humanitree" at bounding box center [335, 144] width 245 height 37
